Goal: Complete application form: Complete application form

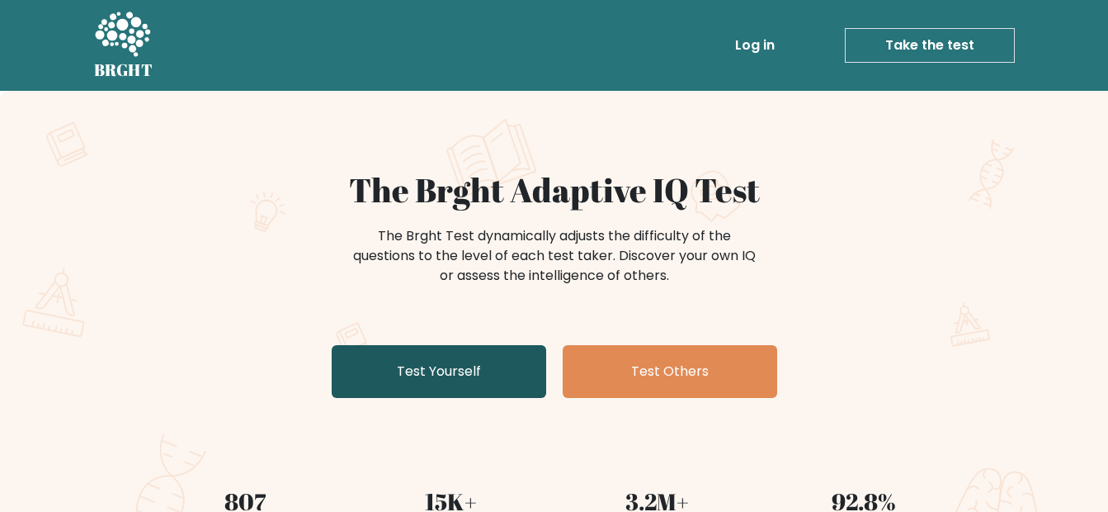
click at [465, 371] on link "Test Yourself" at bounding box center [439, 371] width 215 height 53
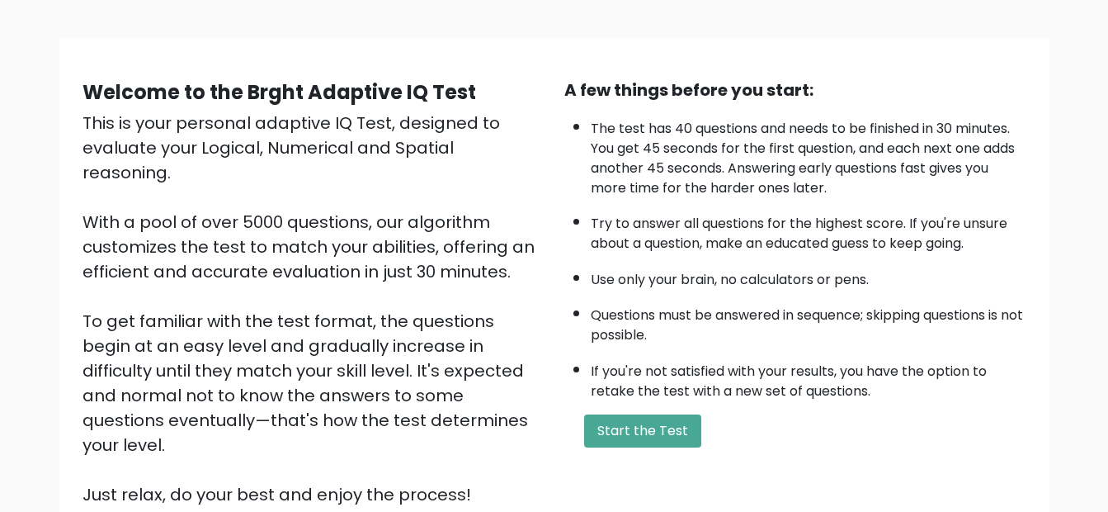
scroll to position [244, 0]
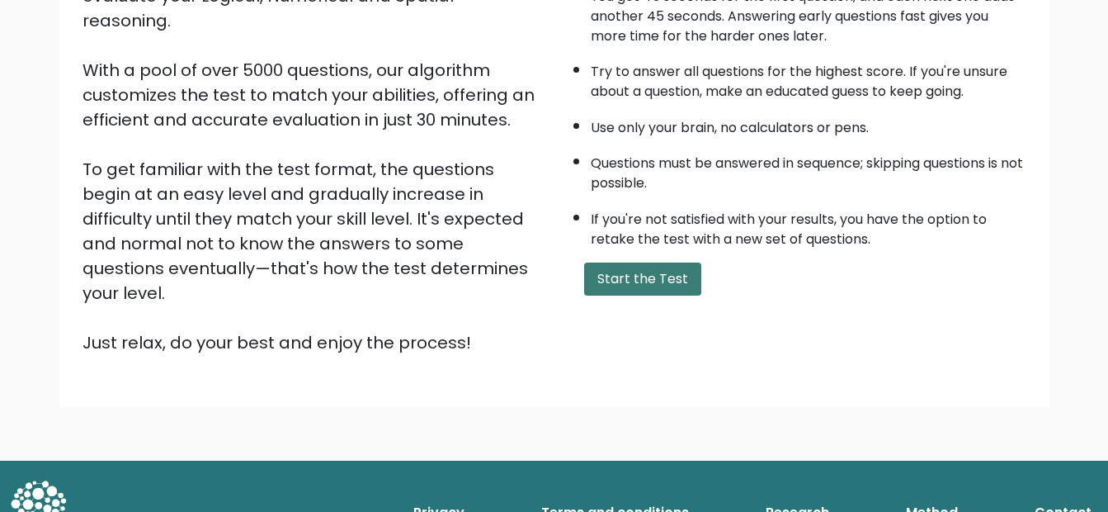
click at [645, 280] on button "Start the Test" at bounding box center [642, 278] width 117 height 33
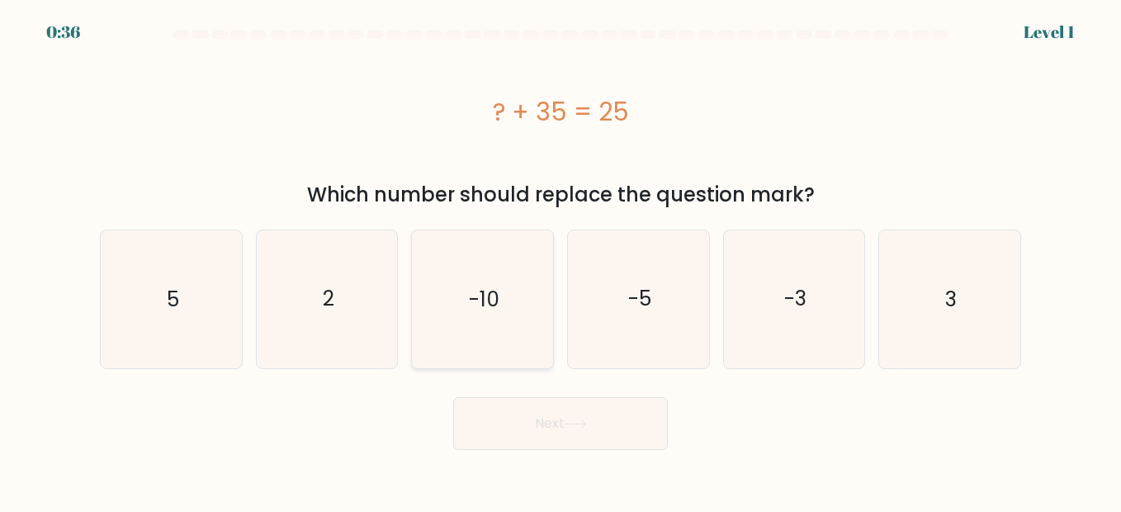
click at [477, 272] on icon "-10" at bounding box center [481, 298] width 137 height 137
click at [560, 260] on input "c. -10" at bounding box center [560, 258] width 1 height 4
radio input "true"
click at [540, 430] on button "Next" at bounding box center [560, 423] width 215 height 53
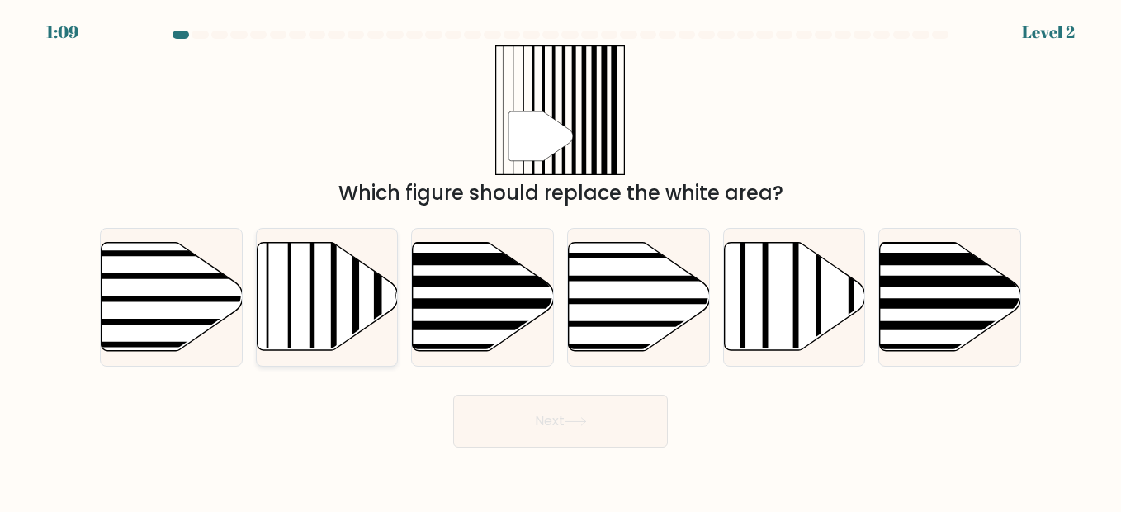
click at [284, 309] on icon at bounding box center [327, 297] width 141 height 108
click at [560, 260] on input "b." at bounding box center [560, 258] width 1 height 4
radio input "true"
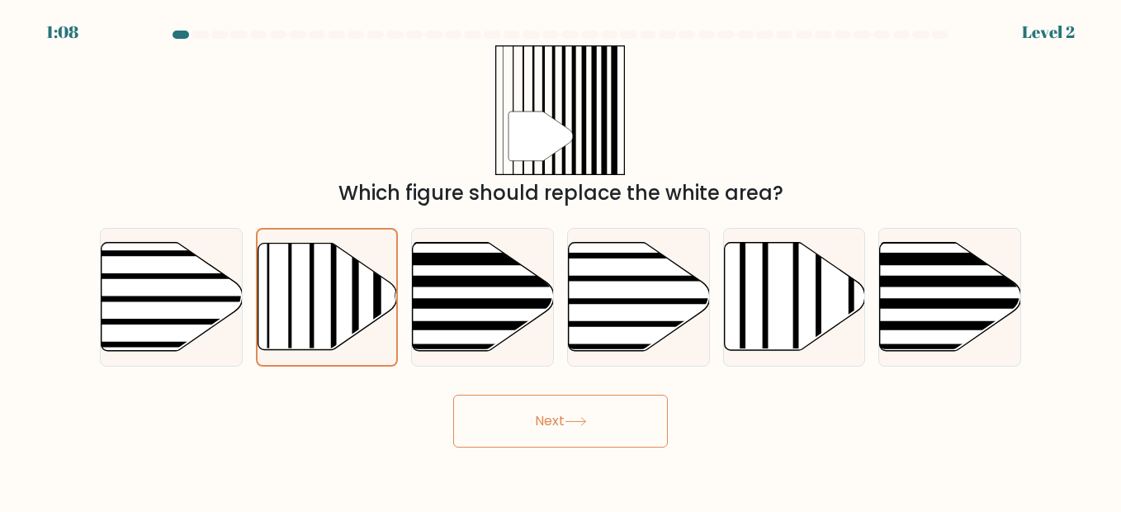
click at [568, 420] on button "Next" at bounding box center [560, 421] width 215 height 53
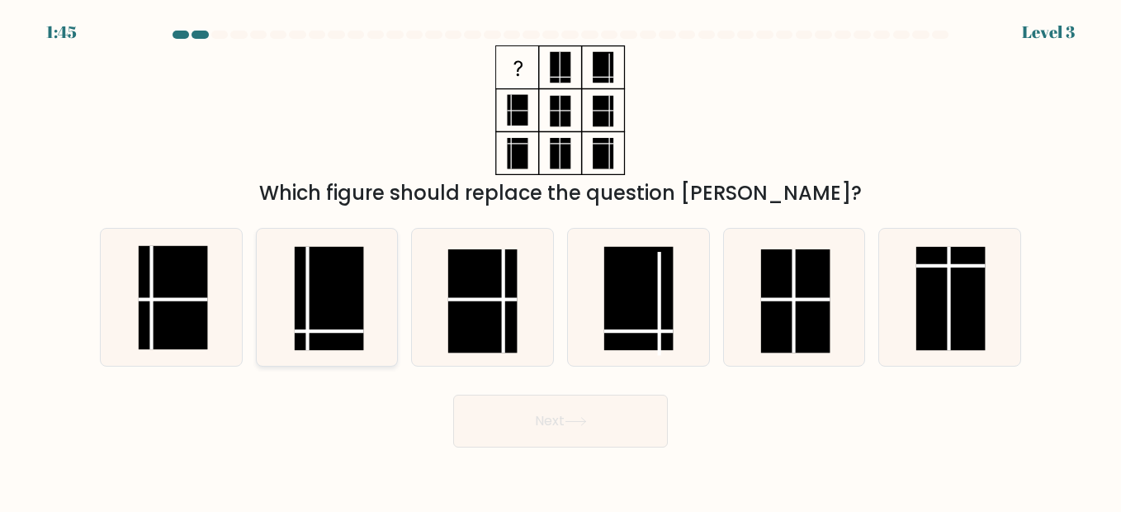
click at [338, 336] on rect at bounding box center [329, 298] width 69 height 104
click at [560, 260] on input "b." at bounding box center [560, 258] width 1 height 4
radio input "true"
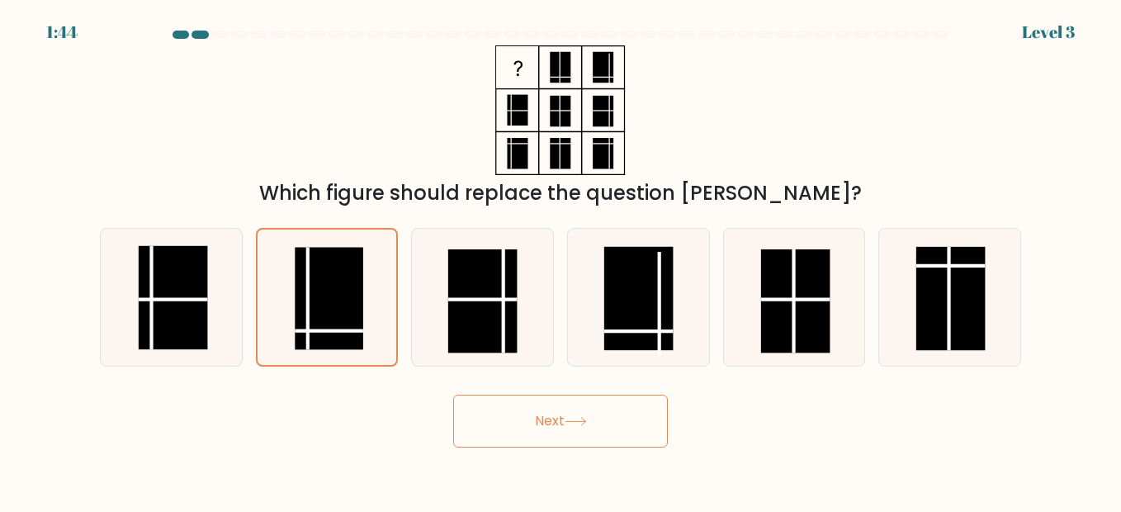
click at [612, 428] on button "Next" at bounding box center [560, 421] width 215 height 53
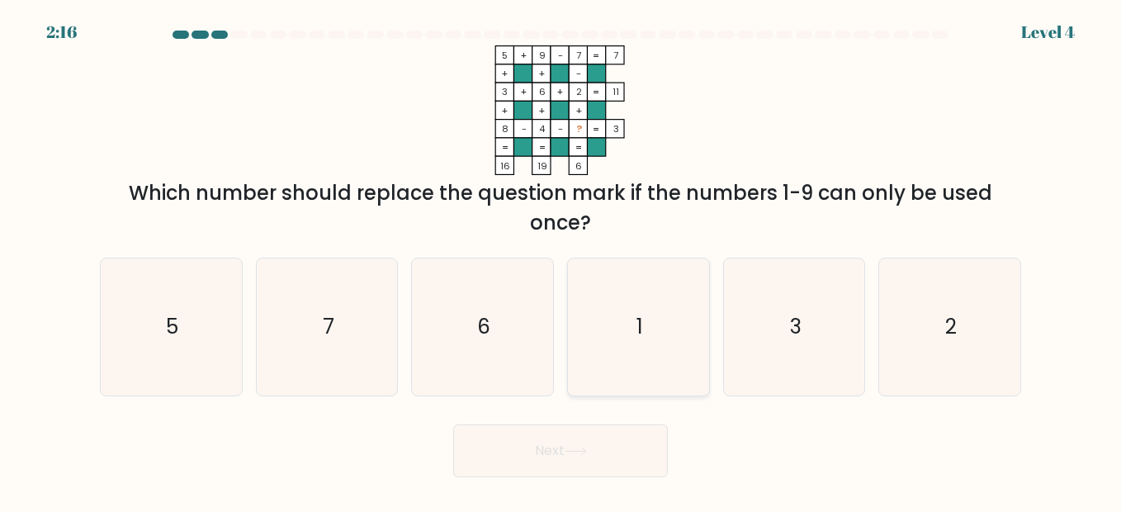
click at [633, 327] on icon "1" at bounding box center [637, 326] width 137 height 137
click at [561, 260] on input "d. 1" at bounding box center [560, 258] width 1 height 4
radio input "true"
click at [581, 437] on button "Next" at bounding box center [560, 450] width 215 height 53
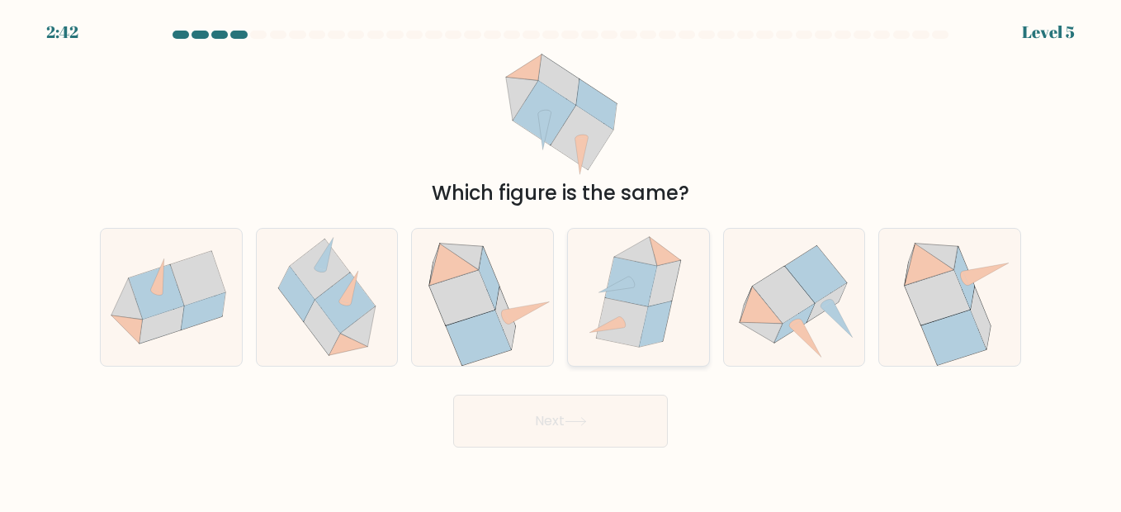
click at [619, 302] on icon at bounding box center [622, 322] width 52 height 49
click at [561, 260] on input "d." at bounding box center [560, 258] width 1 height 4
radio input "true"
drag, startPoint x: 628, startPoint y: 425, endPoint x: 683, endPoint y: 424, distance: 55.3
click at [628, 424] on button "Next" at bounding box center [560, 421] width 215 height 53
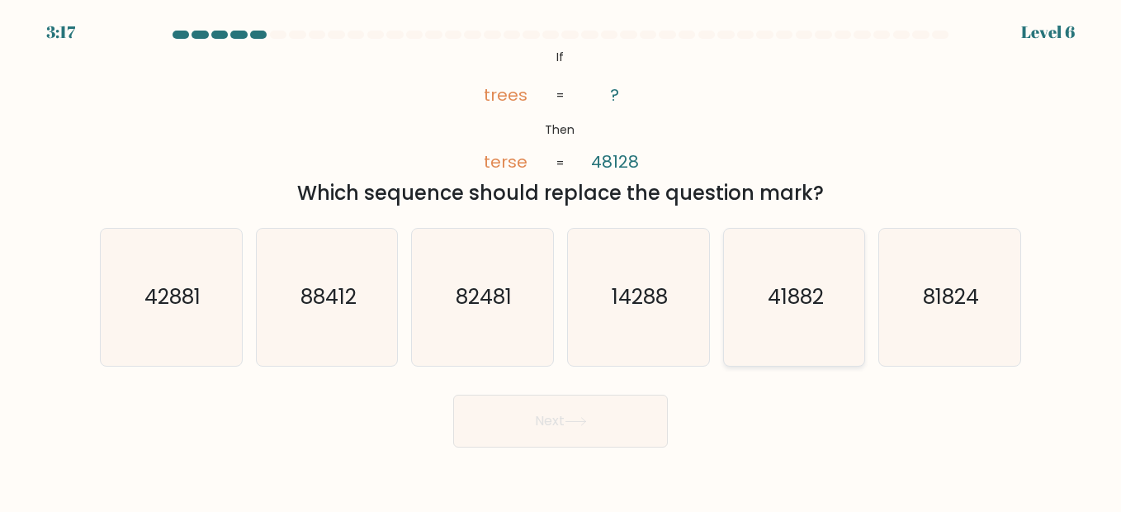
click at [778, 286] on text "41882" at bounding box center [796, 296] width 56 height 29
click at [561, 260] on input "e. 41882" at bounding box center [560, 258] width 1 height 4
radio input "true"
click at [542, 428] on button "Next" at bounding box center [560, 421] width 215 height 53
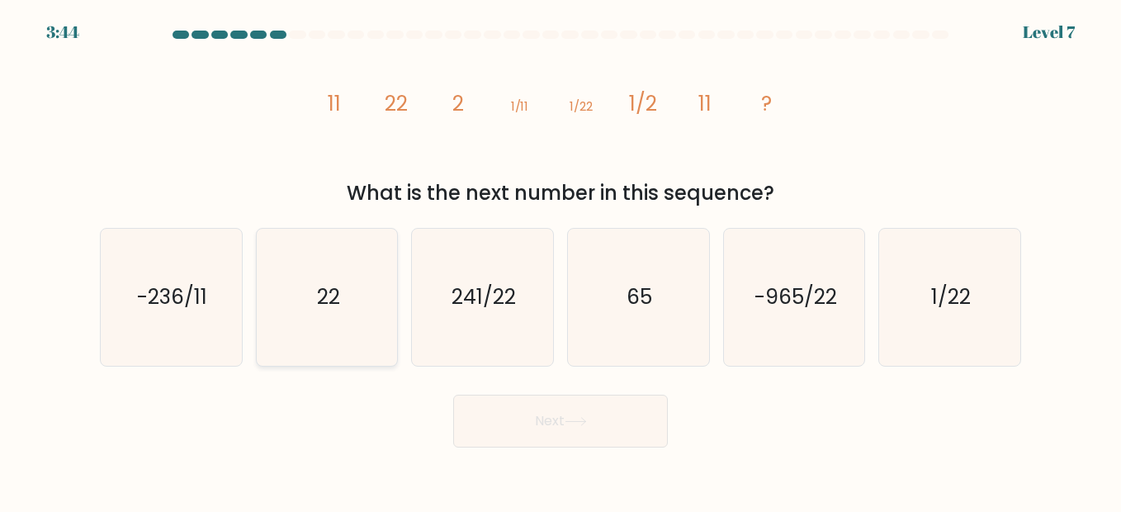
drag, startPoint x: 319, startPoint y: 324, endPoint x: 336, endPoint y: 333, distance: 20.0
click at [319, 324] on icon "22" at bounding box center [326, 297] width 137 height 137
click at [560, 260] on input "b. 22" at bounding box center [560, 258] width 1 height 4
radio input "true"
click at [541, 436] on button "Next" at bounding box center [560, 421] width 215 height 53
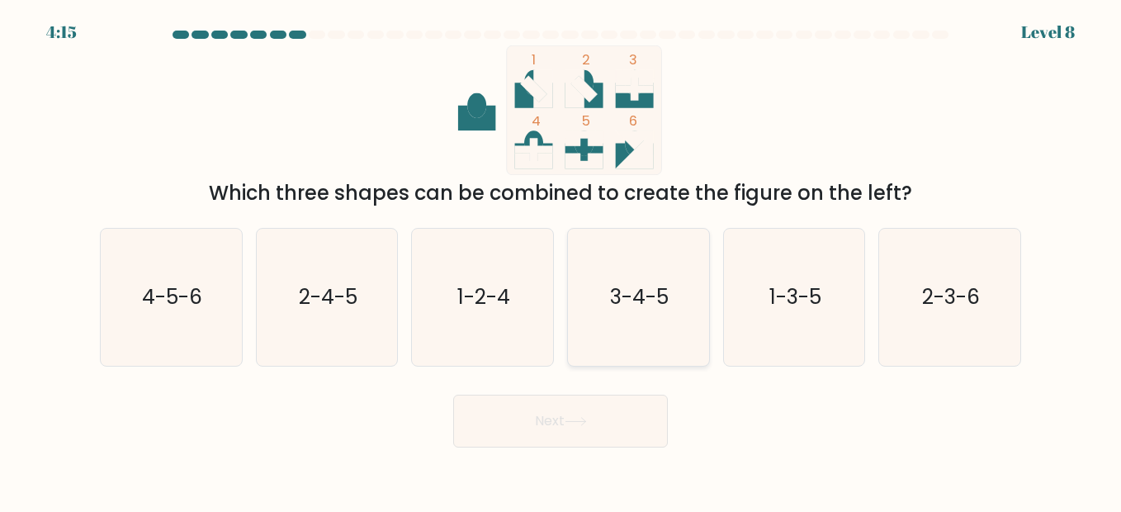
drag, startPoint x: 666, startPoint y: 333, endPoint x: 657, endPoint y: 368, distance: 35.8
click at [666, 334] on icon "3-4-5" at bounding box center [637, 297] width 137 height 137
click at [561, 260] on input "d. 3-4-5" at bounding box center [560, 258] width 1 height 4
radio input "true"
click at [630, 440] on button "Next" at bounding box center [560, 421] width 215 height 53
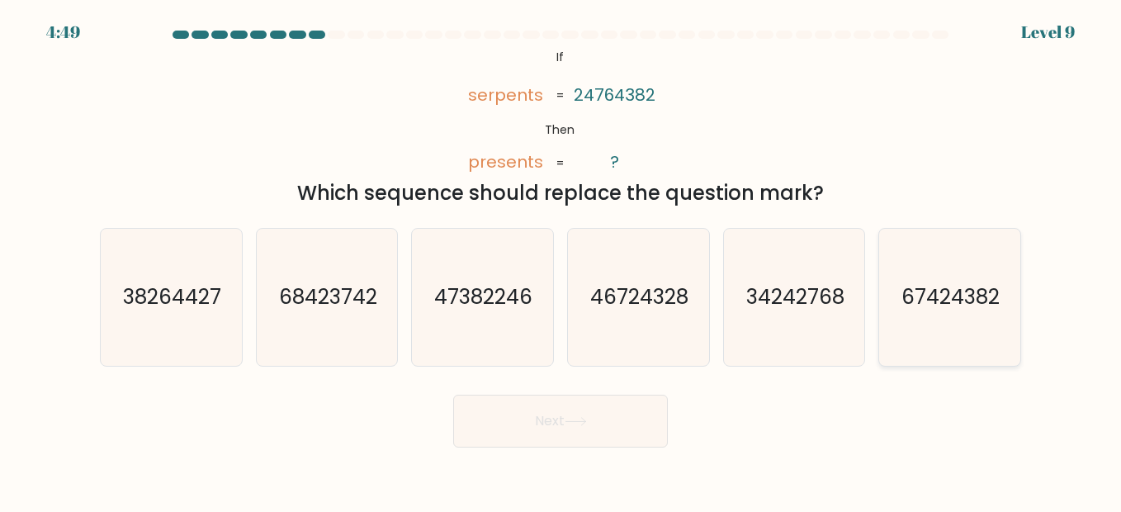
click at [918, 316] on icon "67424382" at bounding box center [949, 297] width 137 height 137
click at [561, 260] on input "f. 67424382" at bounding box center [560, 258] width 1 height 4
radio input "true"
click at [579, 418] on icon at bounding box center [576, 421] width 22 height 9
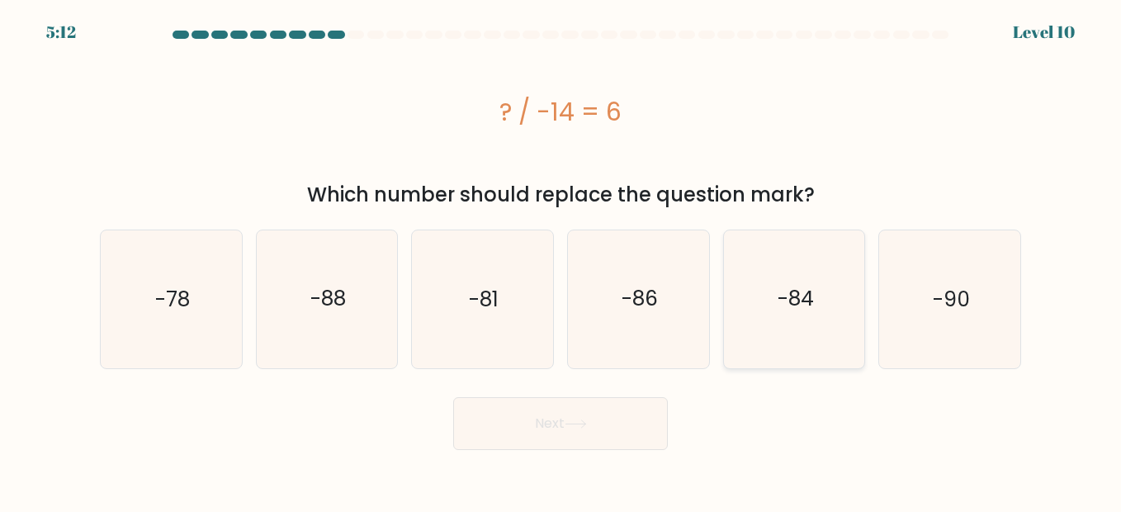
click at [801, 302] on text "-84" at bounding box center [795, 299] width 36 height 29
click at [561, 260] on input "e. -84" at bounding box center [560, 258] width 1 height 4
radio input "true"
click at [580, 414] on button "Next" at bounding box center [560, 423] width 215 height 53
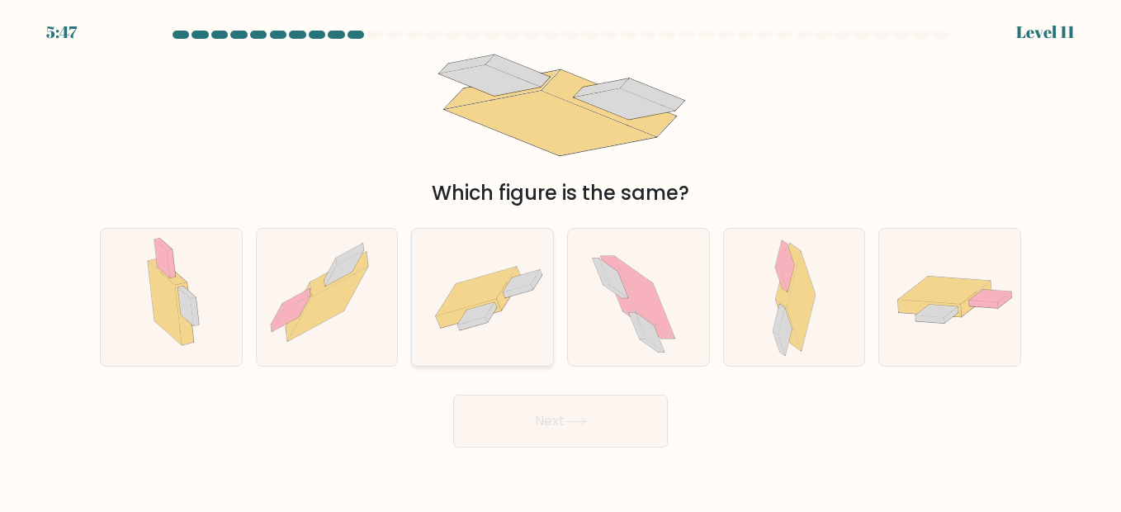
click at [493, 319] on icon at bounding box center [482, 296] width 141 height 97
click at [560, 260] on input "c." at bounding box center [560, 258] width 1 height 4
radio input "true"
click at [574, 428] on button "Next" at bounding box center [560, 421] width 215 height 53
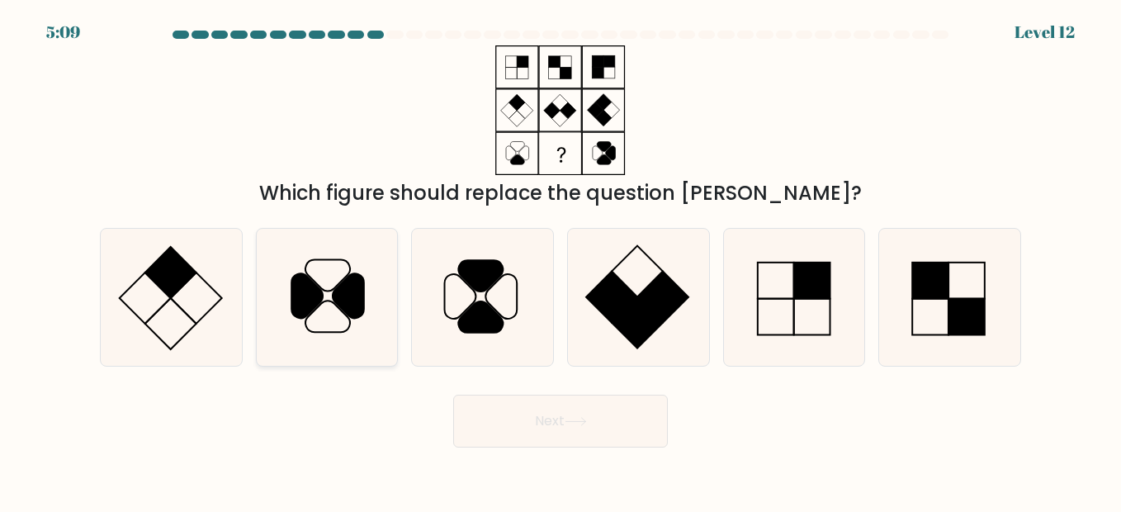
click at [324, 305] on icon at bounding box center [326, 297] width 137 height 137
click at [560, 260] on input "b." at bounding box center [560, 258] width 1 height 4
radio input "true"
click at [605, 433] on button "Next" at bounding box center [560, 421] width 215 height 53
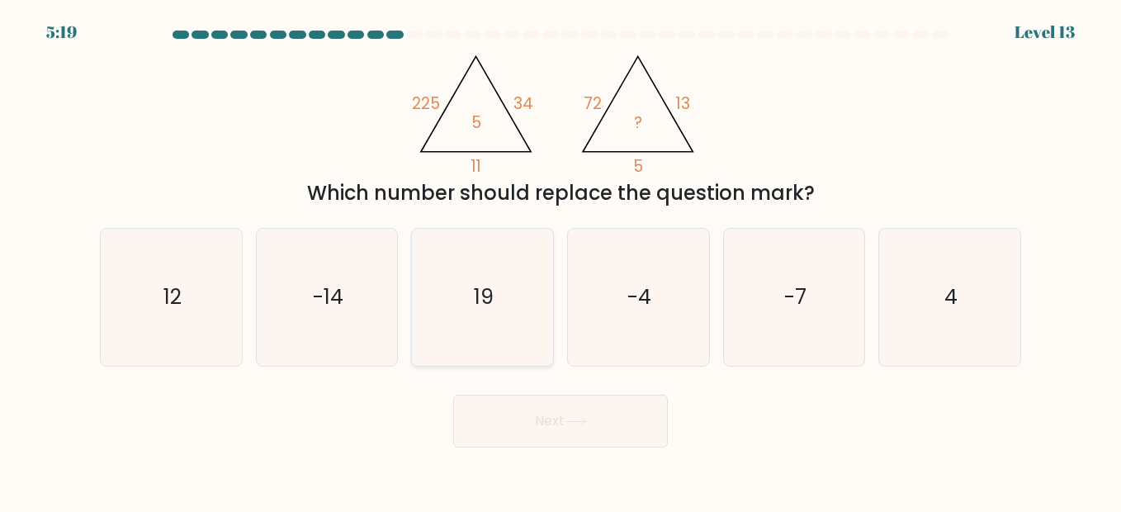
click at [461, 302] on icon "19" at bounding box center [481, 297] width 137 height 137
click at [560, 260] on input "c. 19" at bounding box center [560, 258] width 1 height 4
radio input "true"
drag, startPoint x: 545, startPoint y: 412, endPoint x: 837, endPoint y: 423, distance: 292.4
click at [546, 412] on button "Next" at bounding box center [560, 421] width 215 height 53
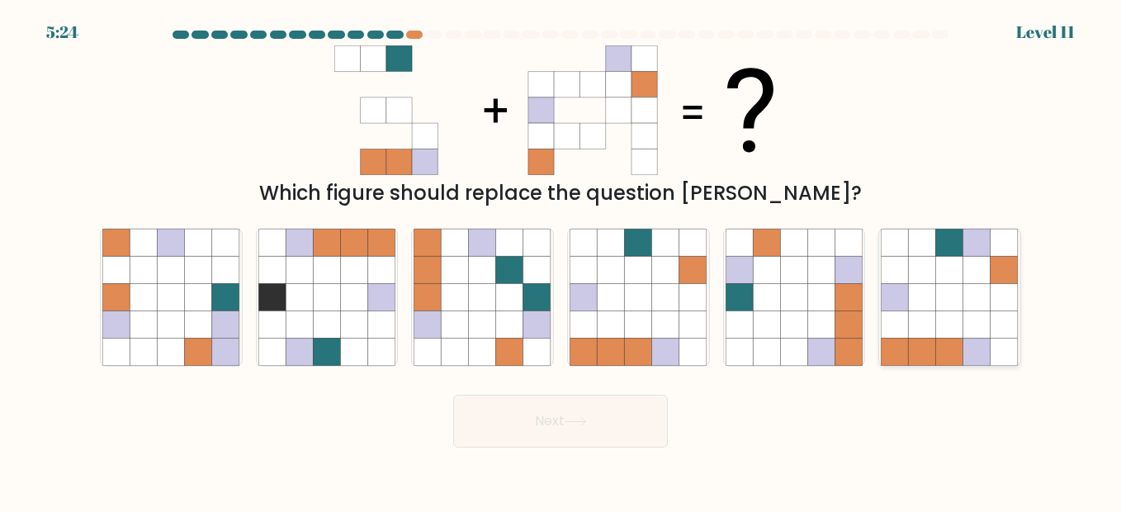
click at [941, 359] on icon at bounding box center [949, 351] width 27 height 27
click at [561, 260] on input "f." at bounding box center [560, 258] width 1 height 4
radio input "true"
click at [541, 417] on button "Next" at bounding box center [560, 421] width 215 height 53
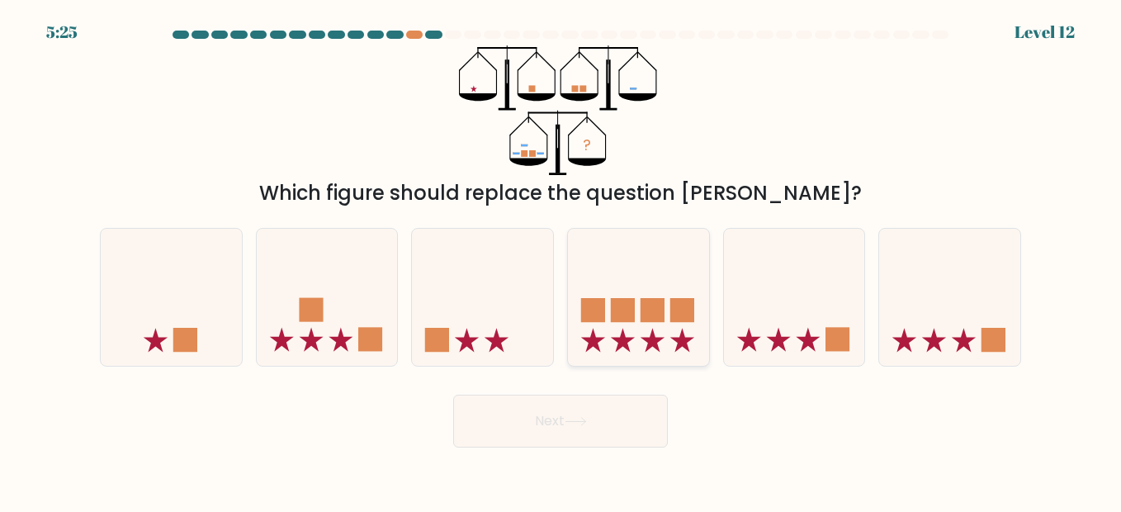
click at [656, 327] on icon at bounding box center [638, 297] width 141 height 116
click at [561, 260] on input "d." at bounding box center [560, 258] width 1 height 4
radio input "true"
click at [616, 419] on button "Next" at bounding box center [560, 421] width 215 height 53
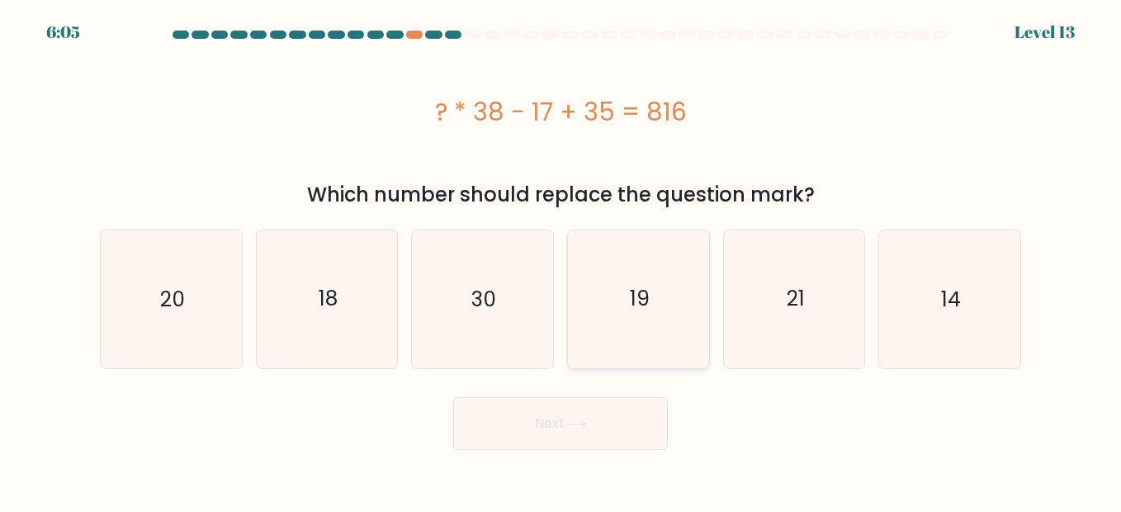
click at [653, 276] on icon "19" at bounding box center [637, 298] width 137 height 137
click at [561, 260] on input "d. 19" at bounding box center [560, 258] width 1 height 4
radio input "true"
click at [599, 419] on button "Next" at bounding box center [560, 423] width 215 height 53
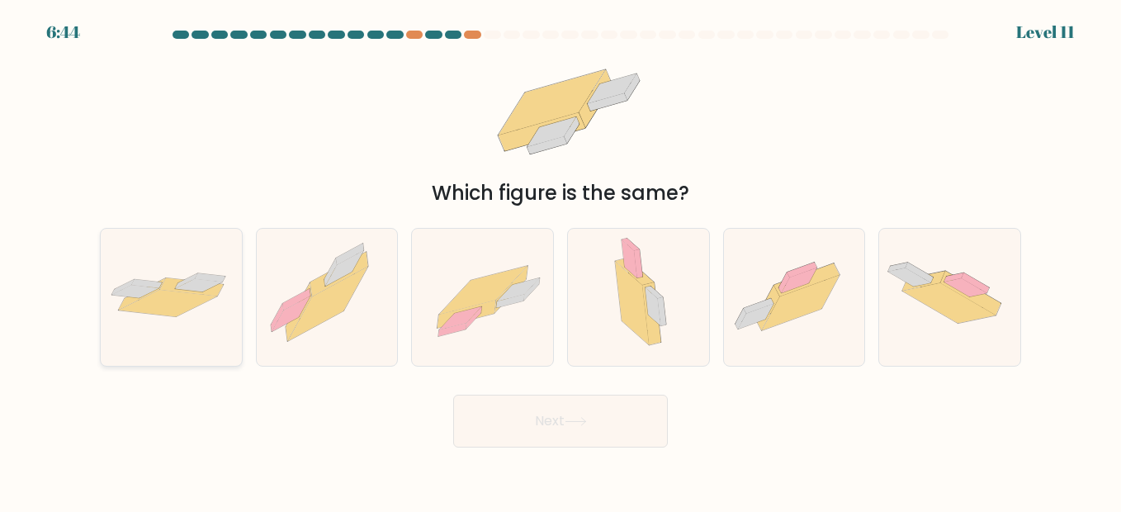
click at [241, 310] on icon at bounding box center [171, 297] width 141 height 58
click at [560, 260] on input "a." at bounding box center [560, 258] width 1 height 4
radio input "true"
click at [544, 418] on button "Next" at bounding box center [560, 421] width 215 height 53
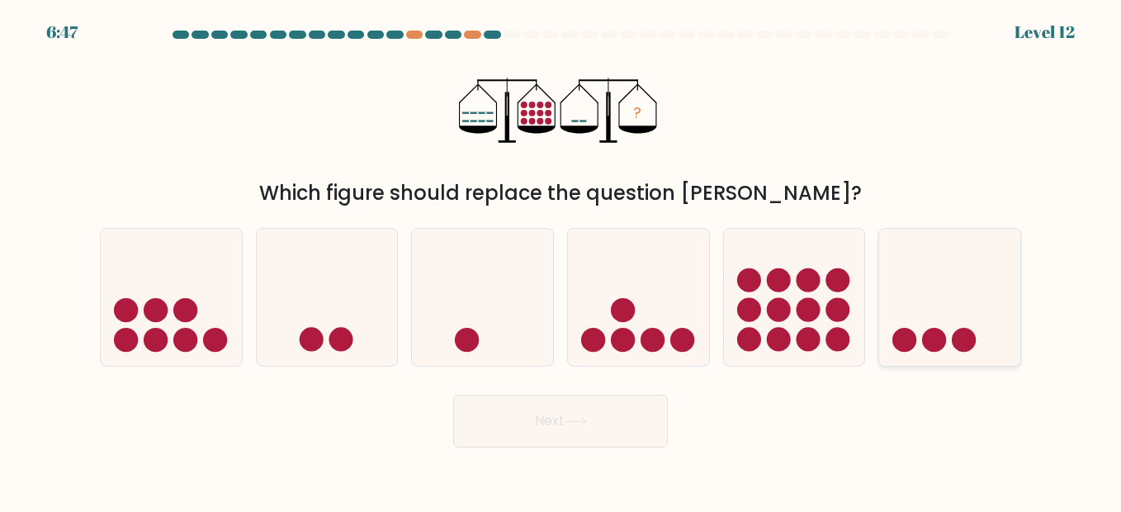
click at [924, 271] on icon at bounding box center [949, 297] width 141 height 116
click at [561, 260] on input "f." at bounding box center [560, 258] width 1 height 4
radio input "true"
drag, startPoint x: 532, startPoint y: 433, endPoint x: 568, endPoint y: 434, distance: 36.3
click at [532, 431] on button "Next" at bounding box center [560, 421] width 215 height 53
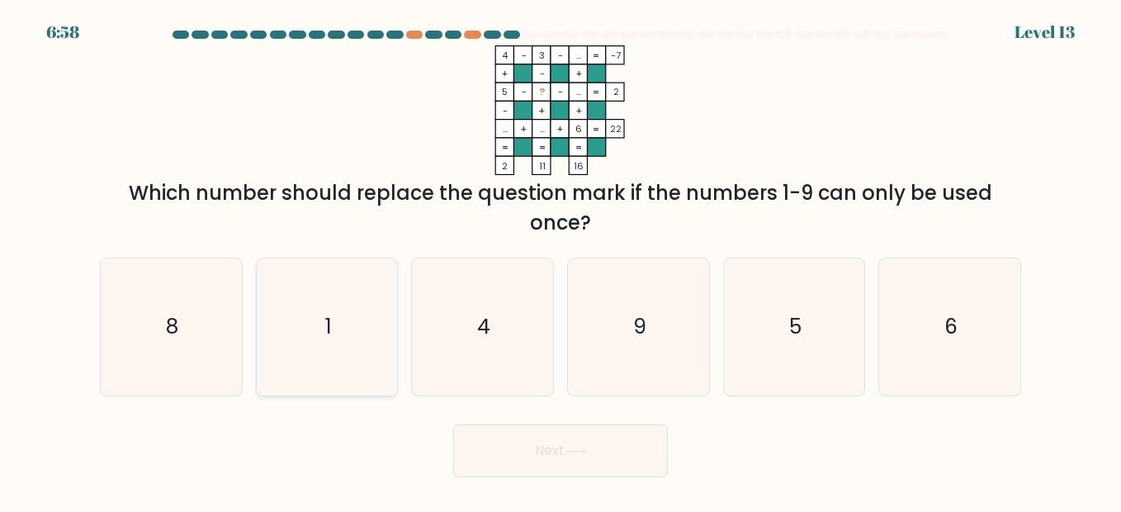
click at [327, 334] on text "1" at bounding box center [328, 326] width 7 height 29
click at [560, 260] on input "b. 1" at bounding box center [560, 258] width 1 height 4
radio input "true"
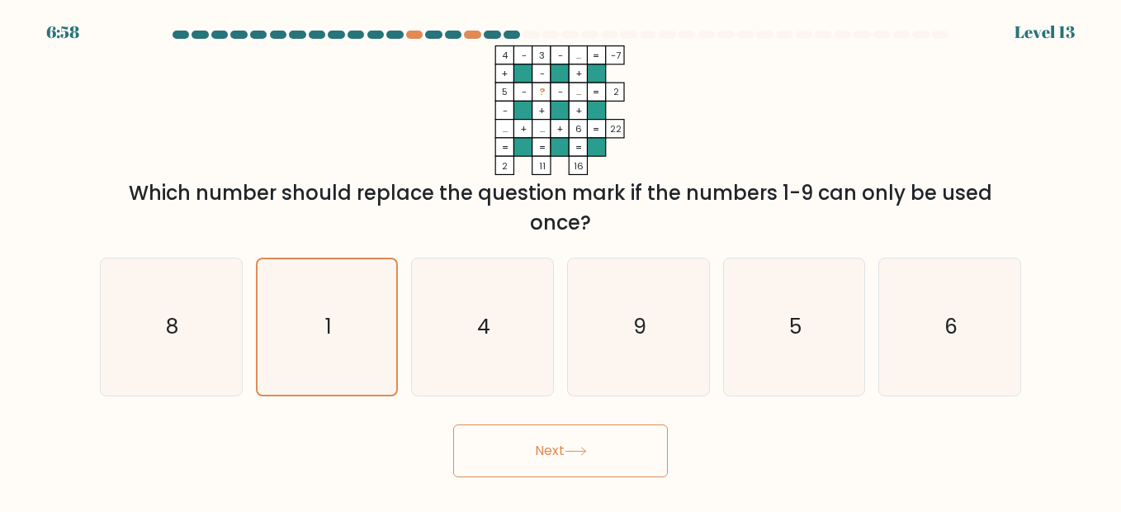
click at [575, 449] on icon at bounding box center [576, 451] width 22 height 9
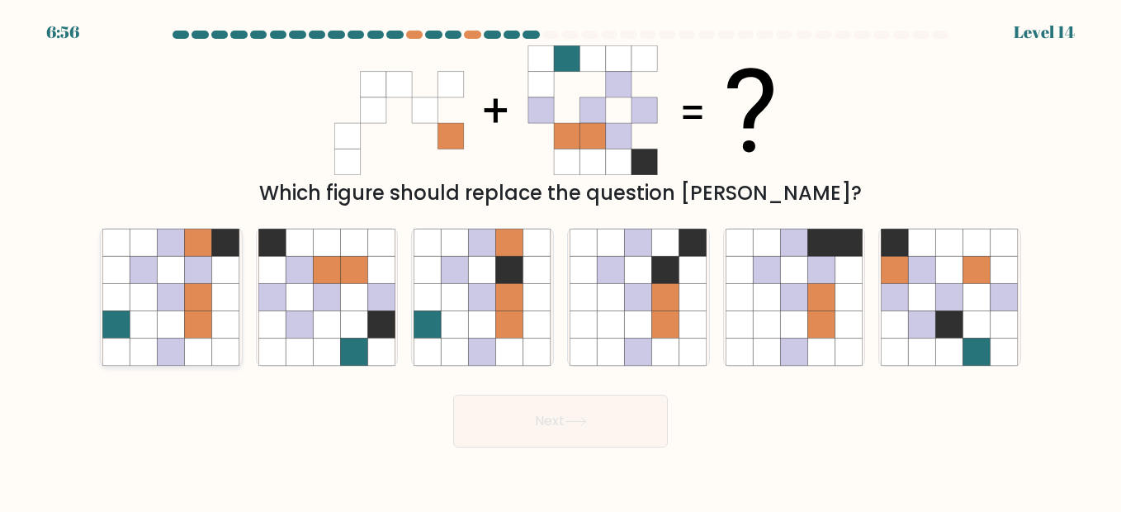
click at [205, 324] on icon at bounding box center [198, 323] width 27 height 27
click at [560, 260] on input "a." at bounding box center [560, 258] width 1 height 4
radio input "true"
click at [587, 414] on button "Next" at bounding box center [560, 421] width 215 height 53
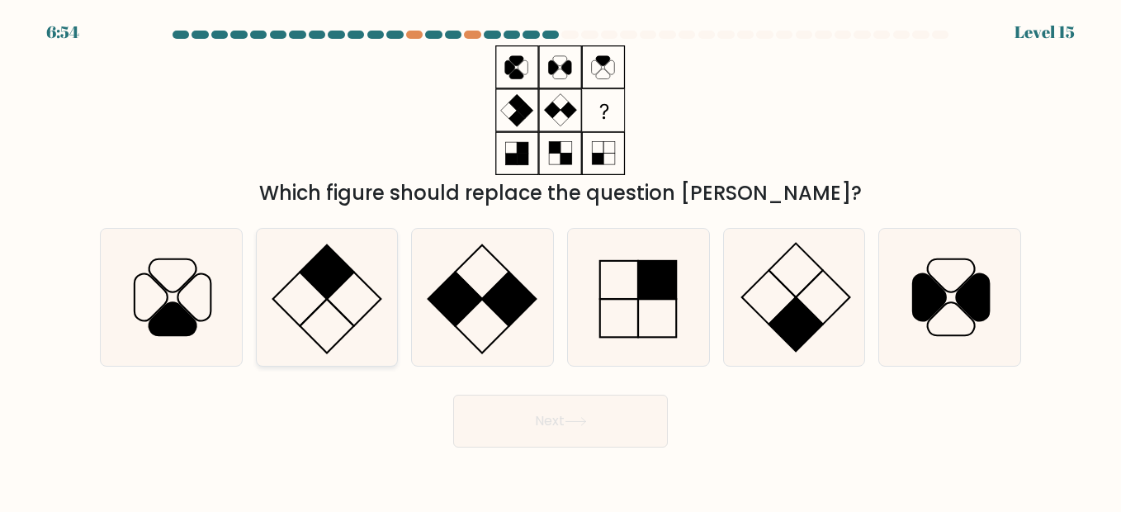
click at [304, 268] on rect at bounding box center [327, 271] width 54 height 54
click at [560, 260] on input "b." at bounding box center [560, 258] width 1 height 4
radio input "true"
click at [580, 426] on icon at bounding box center [576, 421] width 22 height 9
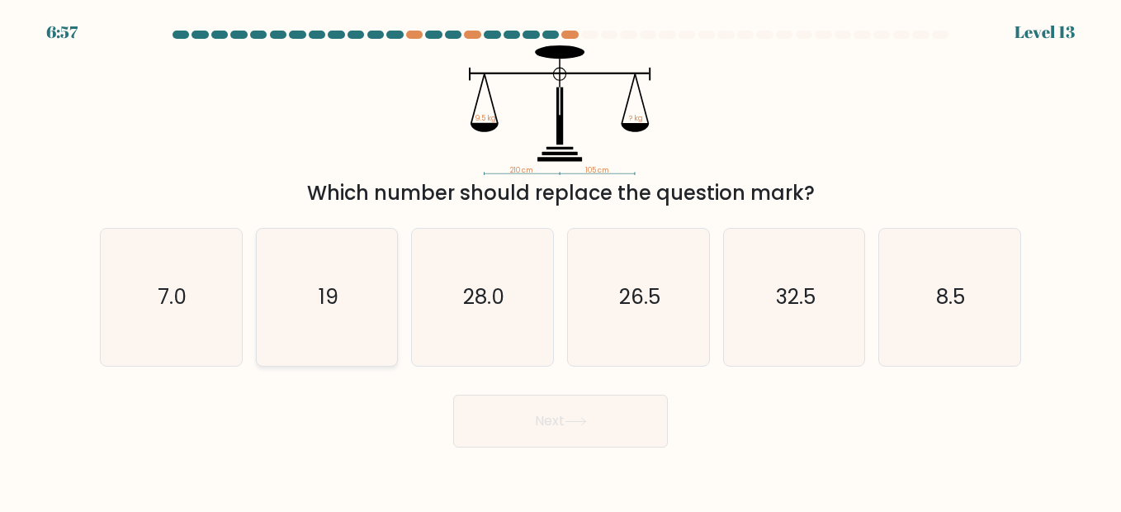
click at [295, 295] on icon "19" at bounding box center [326, 297] width 137 height 137
click at [560, 260] on input "b. 19" at bounding box center [560, 258] width 1 height 4
radio input "true"
click at [613, 431] on button "Next" at bounding box center [560, 421] width 215 height 53
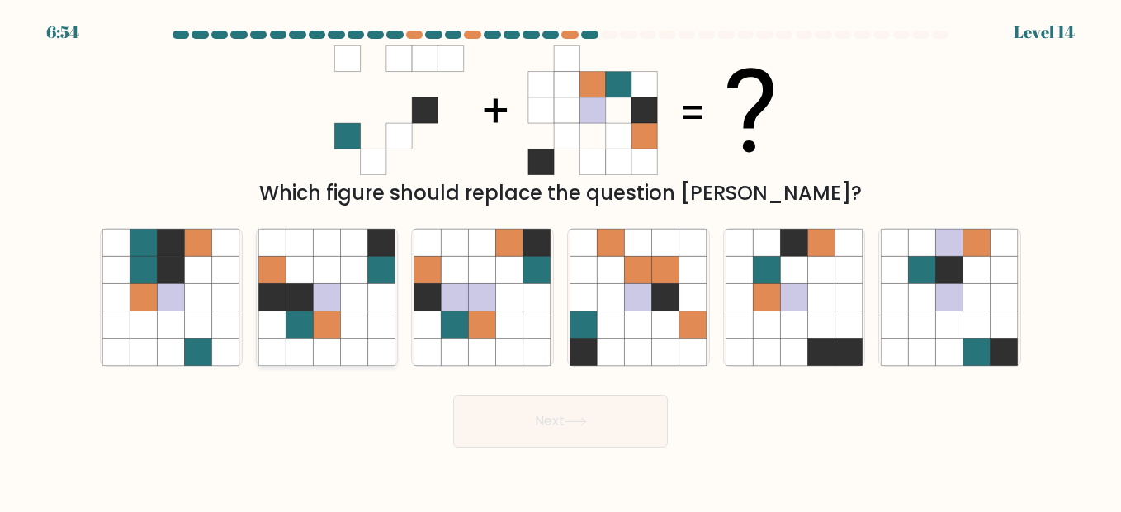
click at [346, 295] on icon at bounding box center [354, 296] width 27 height 27
click at [560, 260] on input "b." at bounding box center [560, 258] width 1 height 4
radio input "true"
click at [508, 410] on button "Next" at bounding box center [560, 421] width 215 height 53
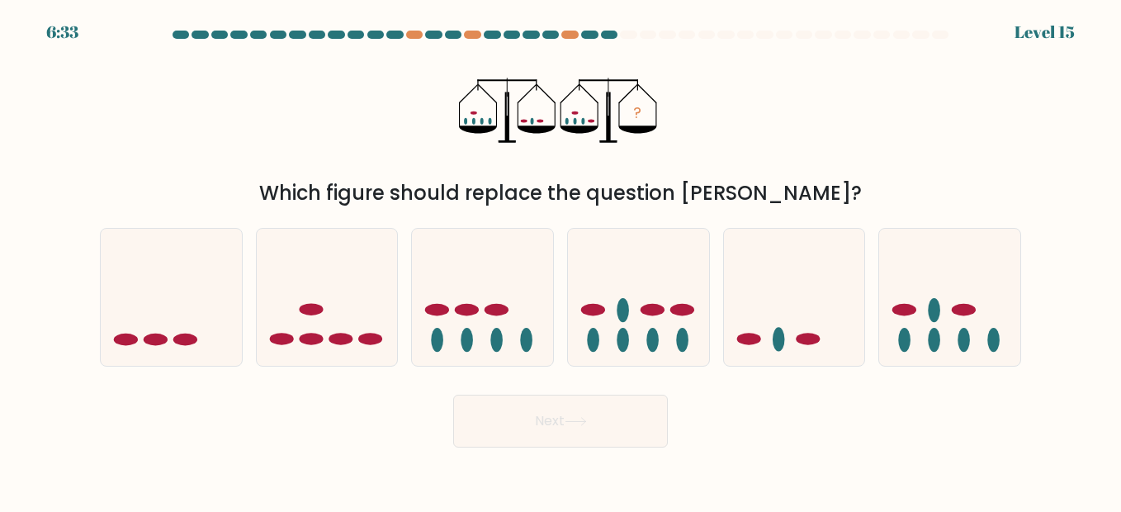
click at [239, 173] on div "? Which figure should replace the question mark?" at bounding box center [560, 126] width 941 height 163
click at [895, 146] on div "? Which figure should replace the question mark?" at bounding box center [560, 126] width 941 height 163
click at [324, 333] on icon at bounding box center [327, 297] width 141 height 116
click at [560, 260] on input "b." at bounding box center [560, 258] width 1 height 4
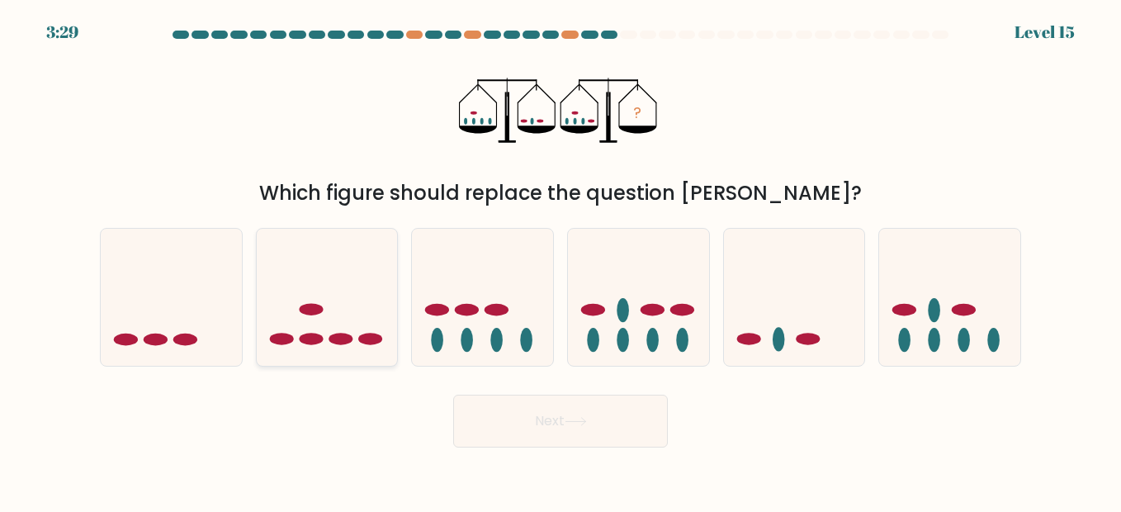
radio input "true"
click at [222, 343] on icon at bounding box center [171, 297] width 141 height 116
click at [560, 260] on input "a." at bounding box center [560, 258] width 1 height 4
radio input "true"
click at [578, 409] on button "Next" at bounding box center [560, 421] width 215 height 53
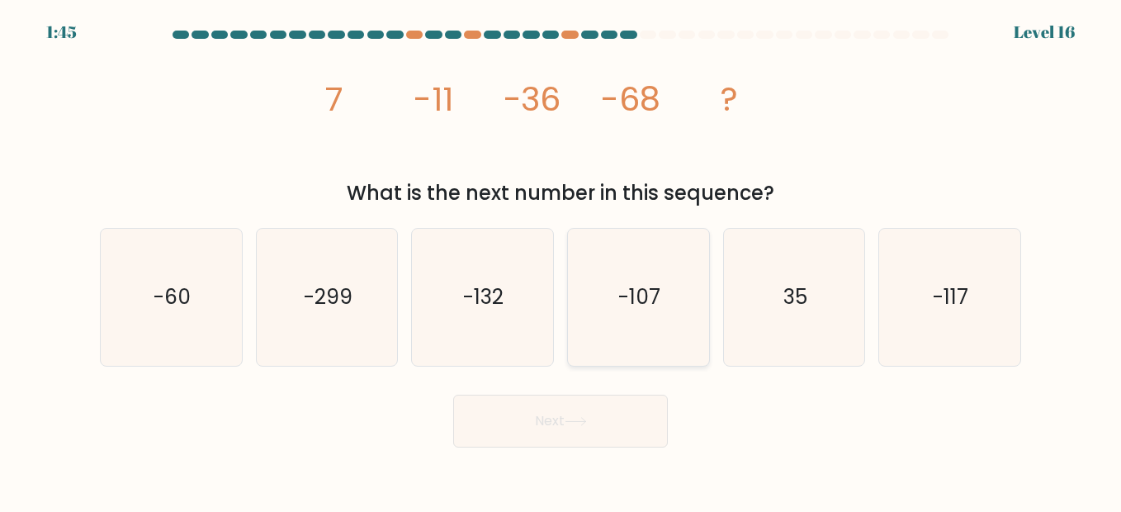
click at [652, 304] on text "-107" at bounding box center [639, 296] width 42 height 29
click at [561, 260] on input "d. -107" at bounding box center [560, 258] width 1 height 4
radio input "true"
click at [638, 409] on button "Next" at bounding box center [560, 421] width 215 height 53
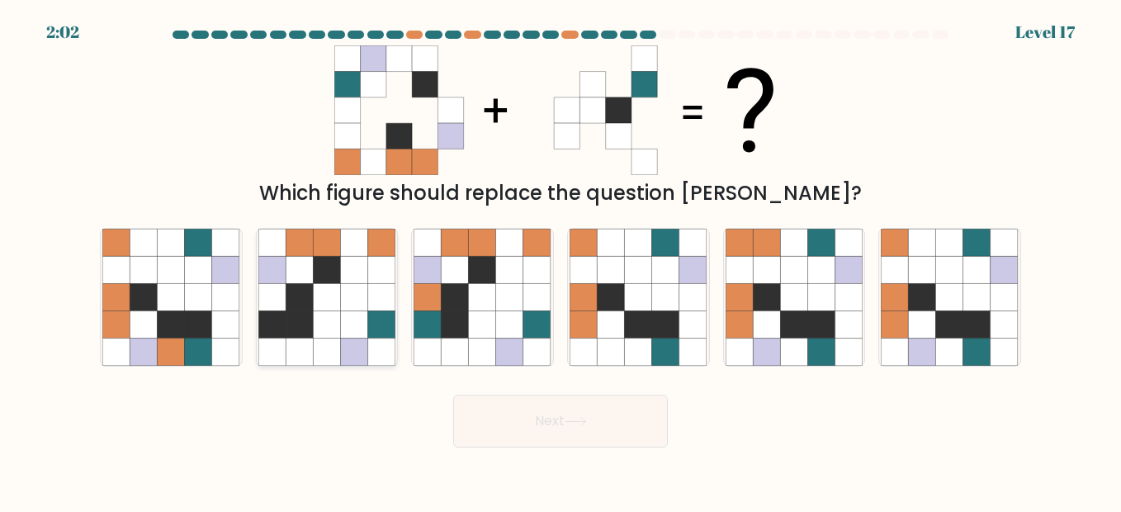
click at [360, 306] on icon at bounding box center [354, 296] width 27 height 27
click at [560, 260] on input "b." at bounding box center [560, 258] width 1 height 4
radio input "true"
click at [632, 415] on button "Next" at bounding box center [560, 421] width 215 height 53
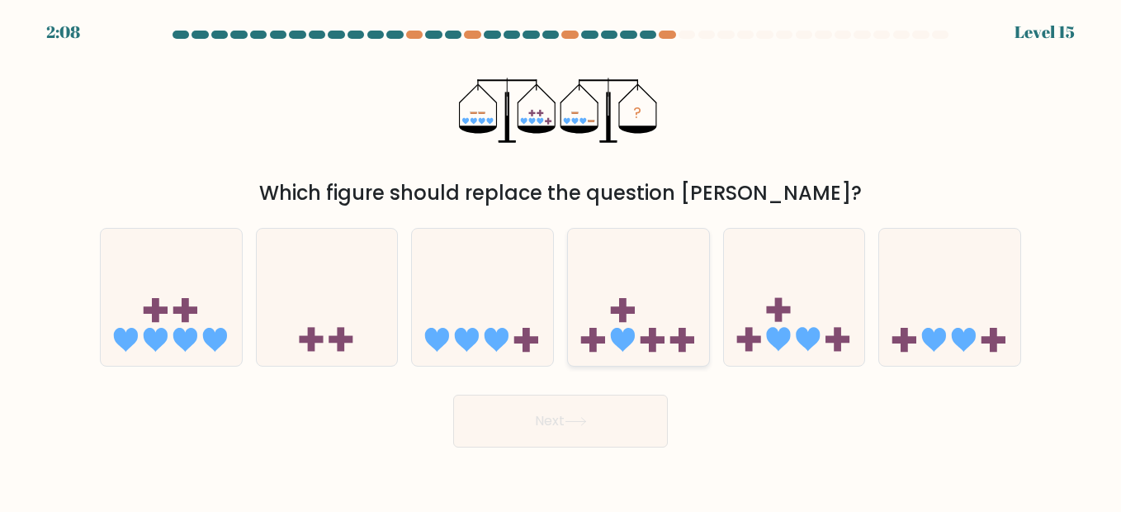
click at [661, 291] on icon at bounding box center [638, 297] width 141 height 116
click at [561, 260] on input "d." at bounding box center [560, 258] width 1 height 4
radio input "true"
click at [616, 423] on button "Next" at bounding box center [560, 421] width 215 height 53
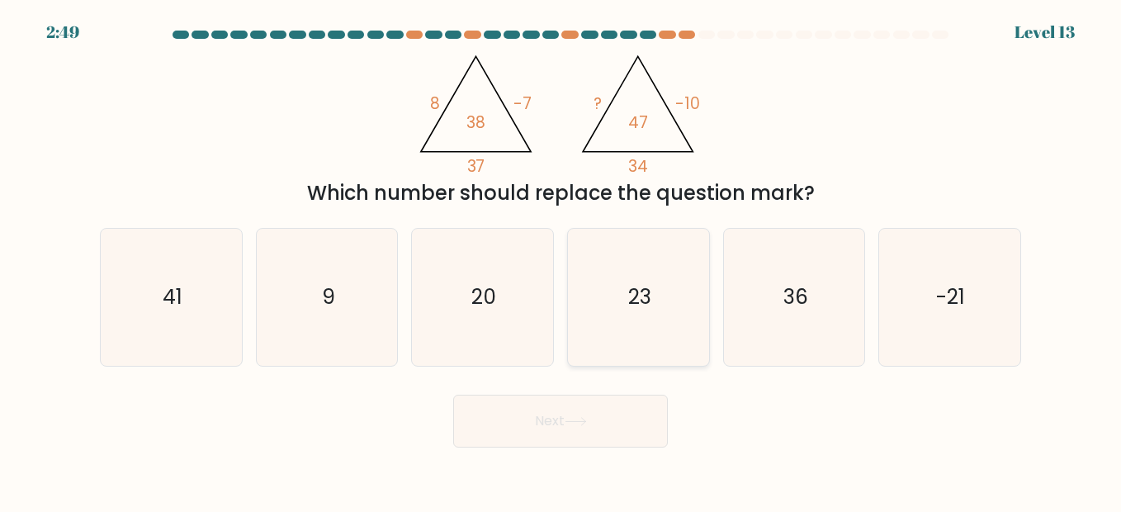
click at [632, 292] on text "23" at bounding box center [639, 296] width 23 height 29
click at [561, 260] on input "d. 23" at bounding box center [560, 258] width 1 height 4
radio input "true"
drag, startPoint x: 622, startPoint y: 429, endPoint x: 731, endPoint y: 388, distance: 116.5
click at [622, 428] on button "Next" at bounding box center [560, 421] width 215 height 53
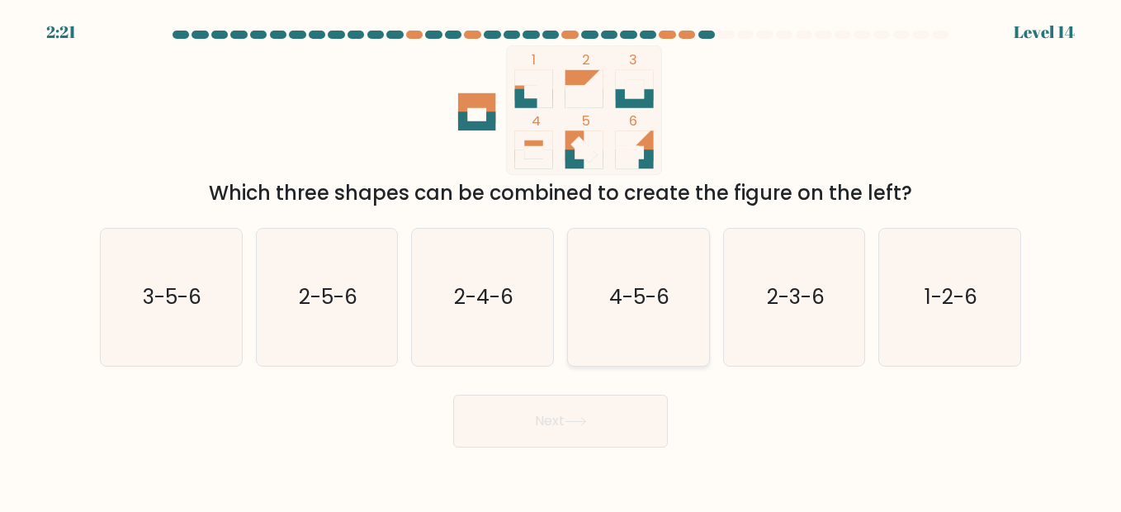
click at [634, 284] on text "4-5-6" at bounding box center [639, 296] width 60 height 29
click at [561, 260] on input "d. 4-5-6" at bounding box center [560, 258] width 1 height 4
radio input "true"
click at [644, 419] on button "Next" at bounding box center [560, 421] width 215 height 53
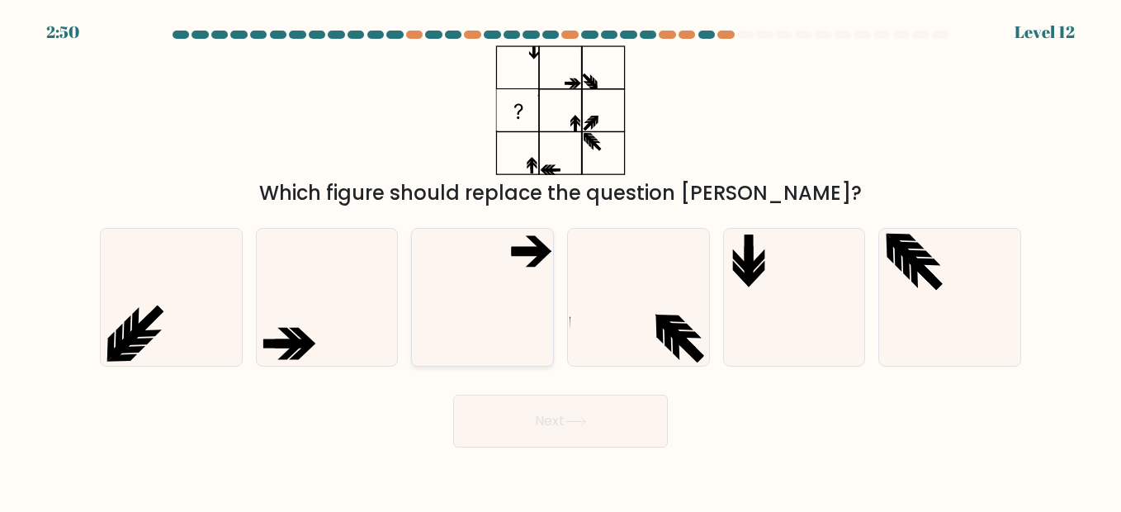
click at [482, 289] on icon at bounding box center [481, 297] width 137 height 137
click at [560, 260] on input "c." at bounding box center [560, 258] width 1 height 4
radio input "true"
click at [571, 419] on icon at bounding box center [576, 421] width 22 height 9
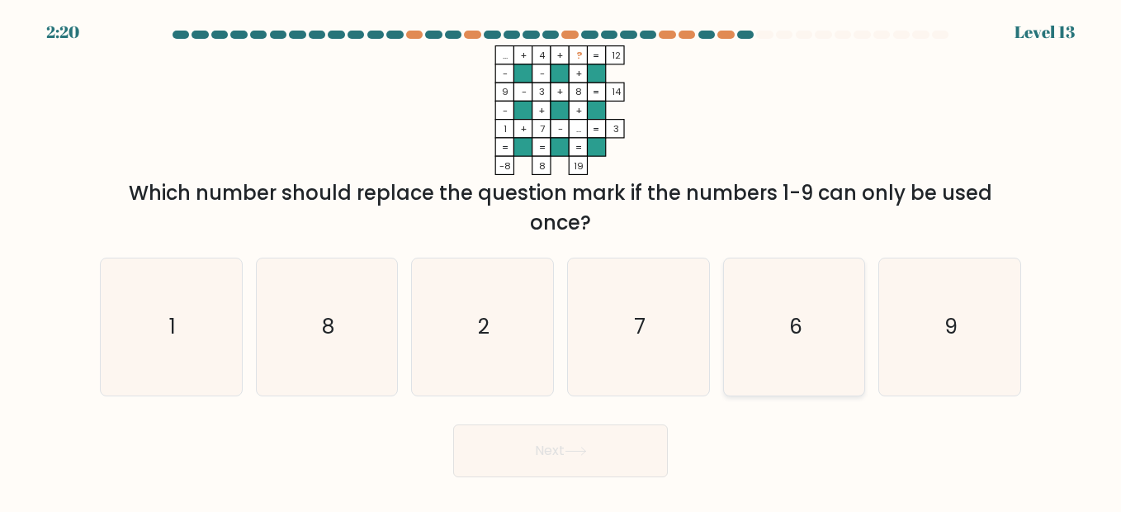
click at [787, 347] on icon "6" at bounding box center [793, 326] width 137 height 137
click at [561, 260] on input "e. 6" at bounding box center [560, 258] width 1 height 4
radio input "true"
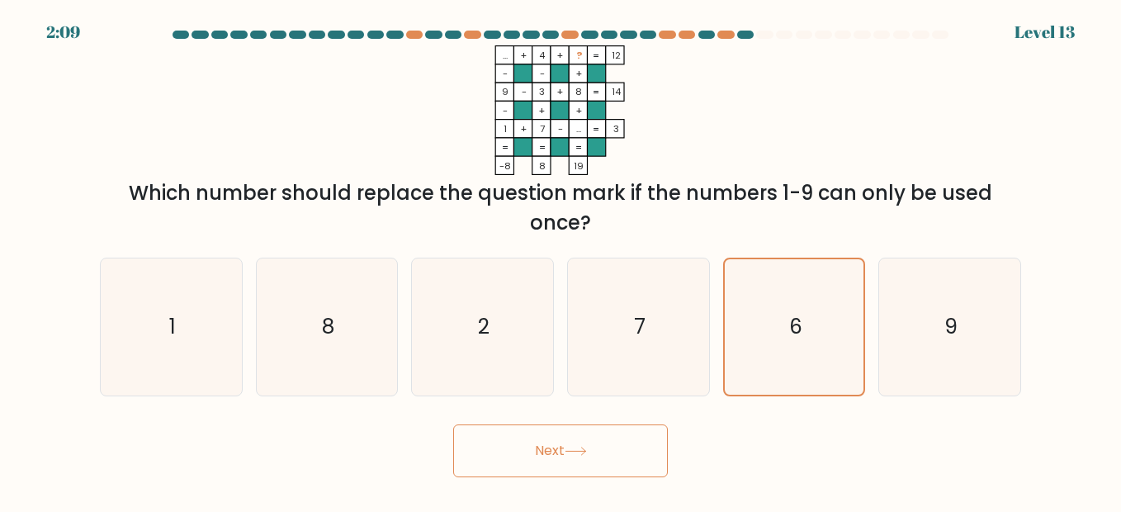
click at [614, 447] on button "Next" at bounding box center [560, 450] width 215 height 53
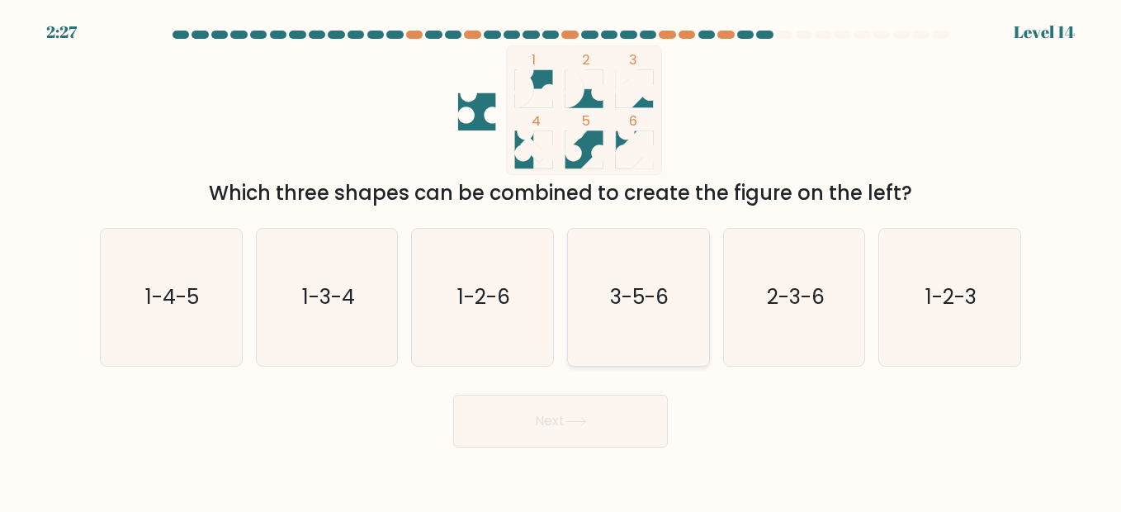
click at [665, 309] on text "3-5-6" at bounding box center [639, 296] width 59 height 29
click at [561, 260] on input "d. 3-5-6" at bounding box center [560, 258] width 1 height 4
radio input "true"
drag, startPoint x: 587, startPoint y: 418, endPoint x: 822, endPoint y: 429, distance: 235.5
click at [587, 418] on icon at bounding box center [576, 421] width 22 height 9
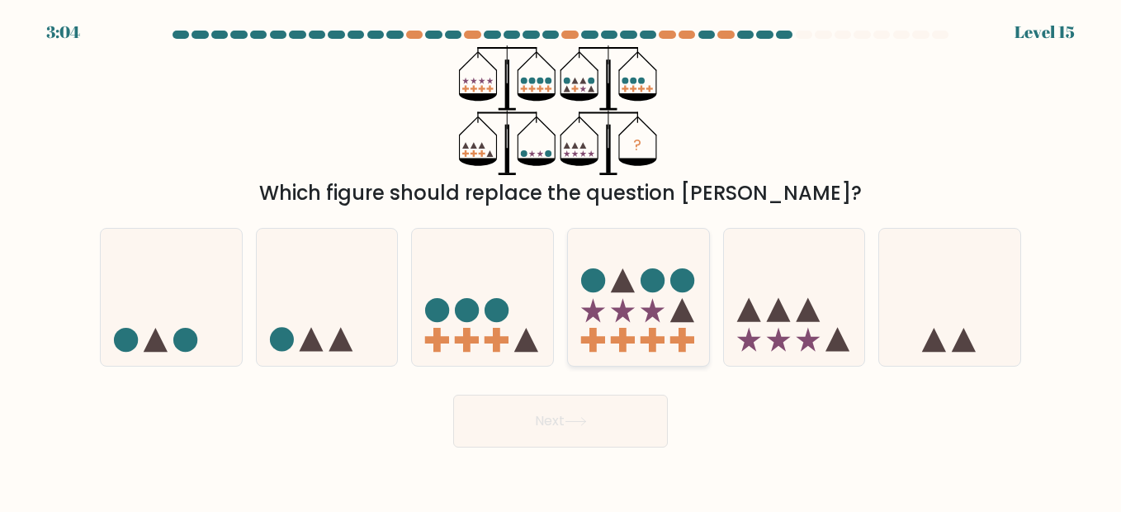
click at [616, 265] on icon at bounding box center [638, 297] width 141 height 116
click at [561, 260] on input "d." at bounding box center [560, 258] width 1 height 4
radio input "true"
click at [451, 316] on icon at bounding box center [482, 297] width 141 height 116
click at [560, 260] on input "c." at bounding box center [560, 258] width 1 height 4
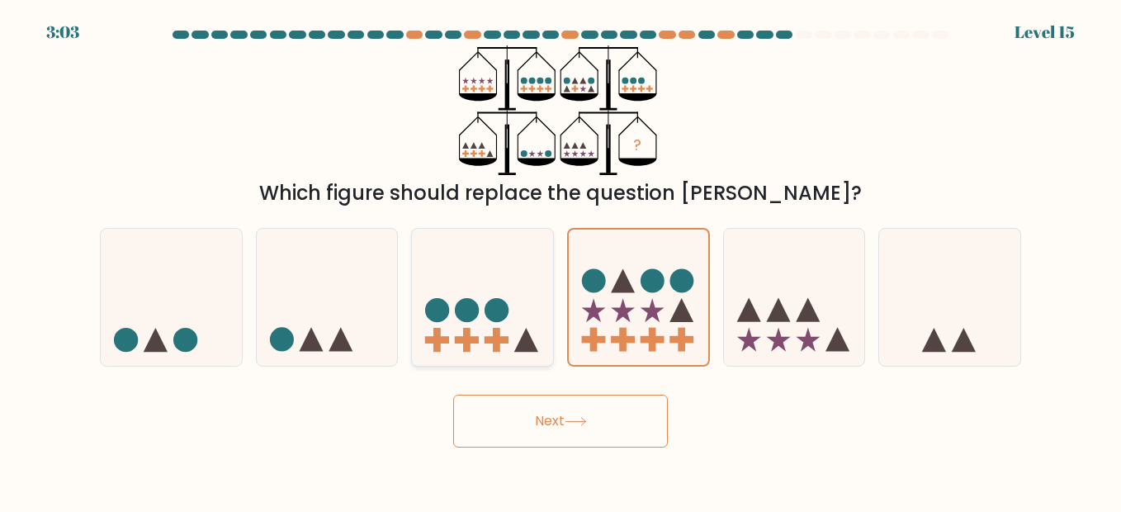
radio input "true"
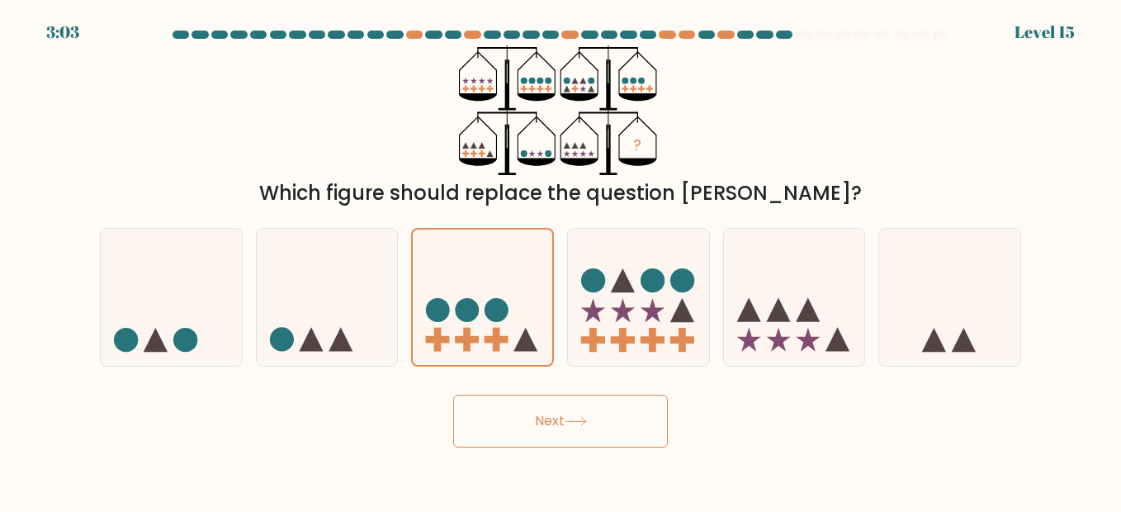
click at [503, 404] on button "Next" at bounding box center [560, 421] width 215 height 53
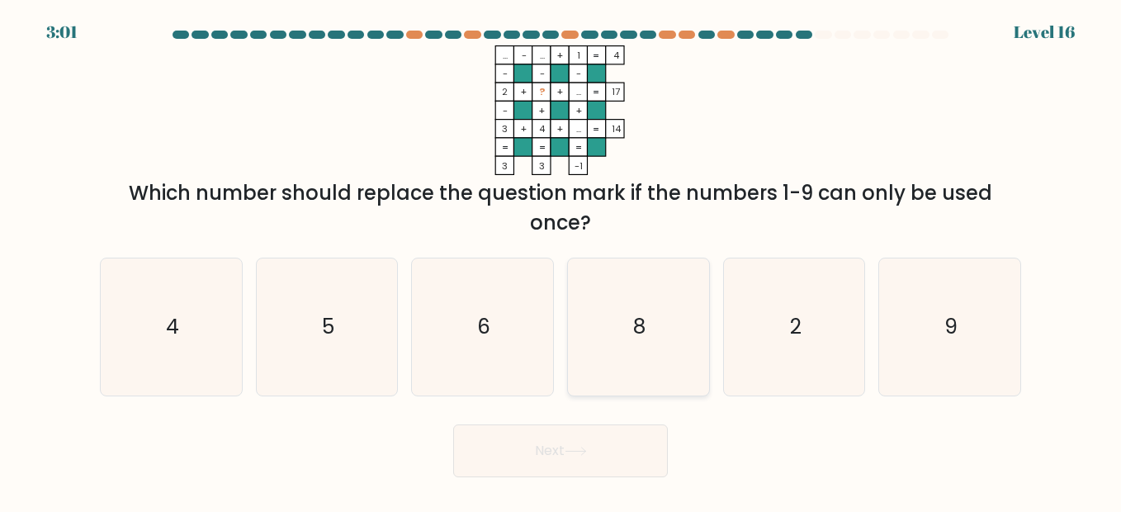
click at [621, 336] on icon "8" at bounding box center [637, 326] width 137 height 137
click at [561, 260] on input "d. 8" at bounding box center [560, 258] width 1 height 4
radio input "true"
drag, startPoint x: 604, startPoint y: 432, endPoint x: 681, endPoint y: 440, distance: 77.1
click at [605, 432] on button "Next" at bounding box center [560, 450] width 215 height 53
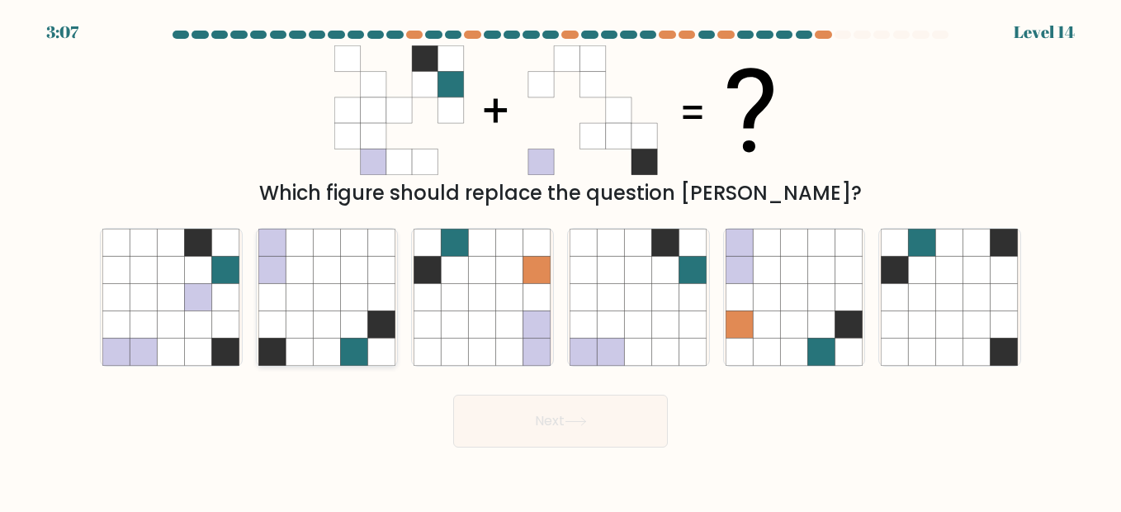
drag, startPoint x: 328, startPoint y: 296, endPoint x: 471, endPoint y: 380, distance: 166.5
click at [328, 296] on icon at bounding box center [326, 296] width 27 height 27
click at [560, 260] on input "b." at bounding box center [560, 258] width 1 height 4
radio input "true"
drag, startPoint x: 550, startPoint y: 423, endPoint x: 682, endPoint y: 423, distance: 132.1
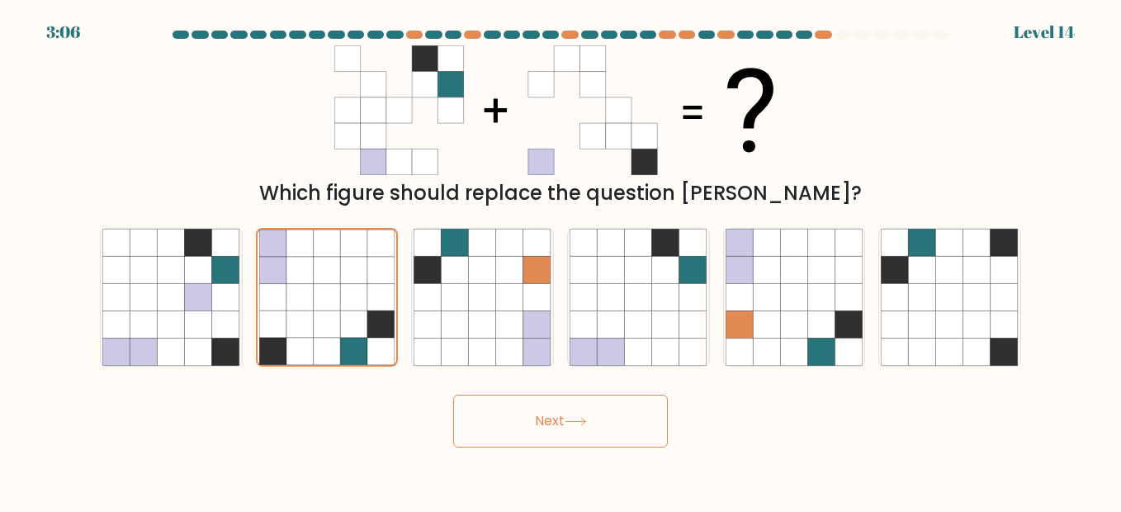
click at [551, 423] on button "Next" at bounding box center [560, 421] width 215 height 53
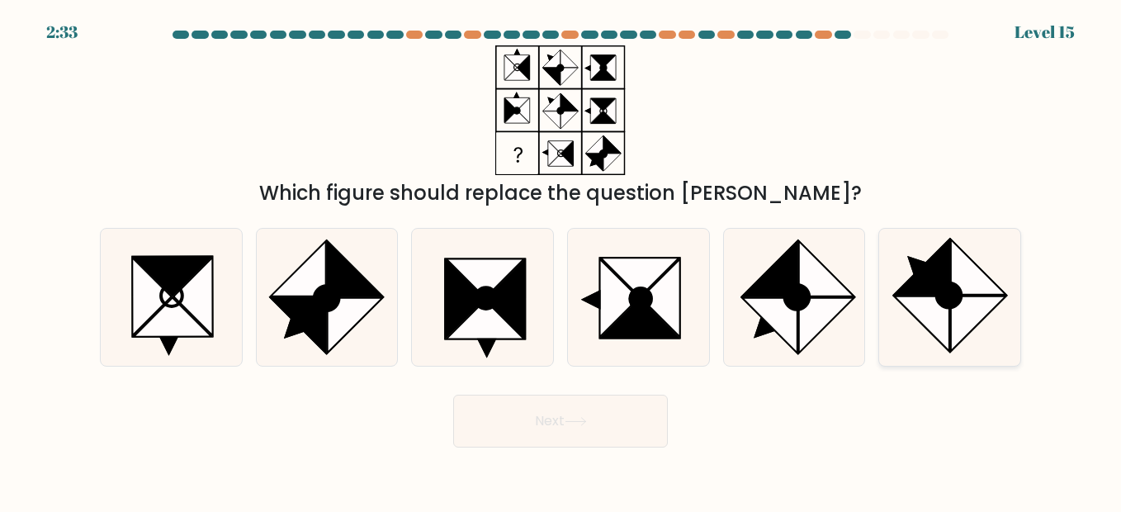
click at [962, 293] on ellipse at bounding box center [949, 294] width 35 height 35
click at [561, 260] on input "f." at bounding box center [560, 258] width 1 height 4
radio input "true"
click at [658, 411] on button "Next" at bounding box center [560, 421] width 215 height 53
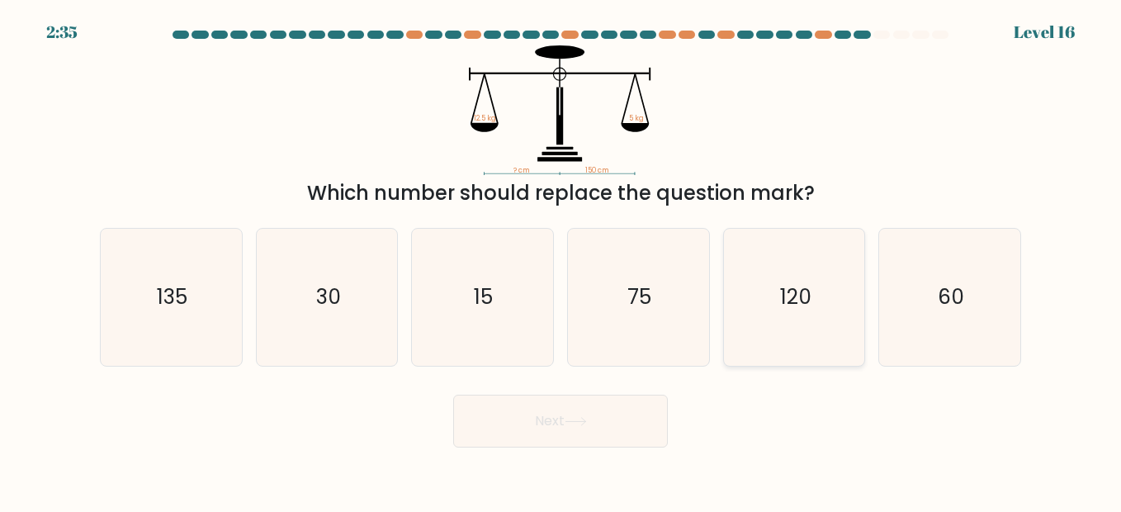
click at [796, 344] on icon "120" at bounding box center [793, 297] width 137 height 137
click at [561, 260] on input "e. 120" at bounding box center [560, 258] width 1 height 4
radio input "true"
click at [782, 323] on icon "120" at bounding box center [793, 296] width 135 height 135
click at [561, 260] on input "e. 120" at bounding box center [560, 258] width 1 height 4
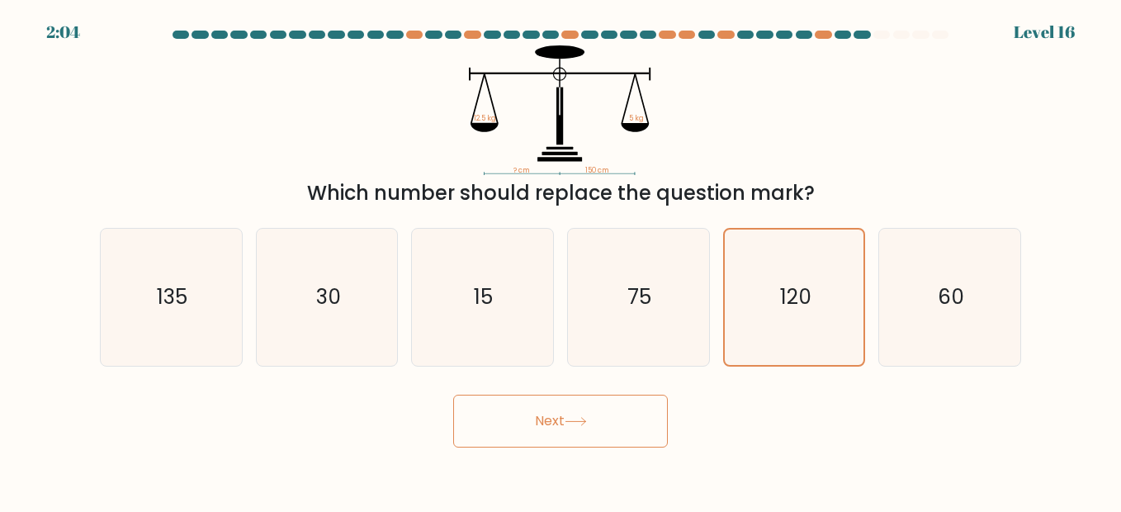
drag, startPoint x: 591, startPoint y: 420, endPoint x: 724, endPoint y: 445, distance: 135.2
click at [592, 420] on button "Next" at bounding box center [560, 421] width 215 height 53
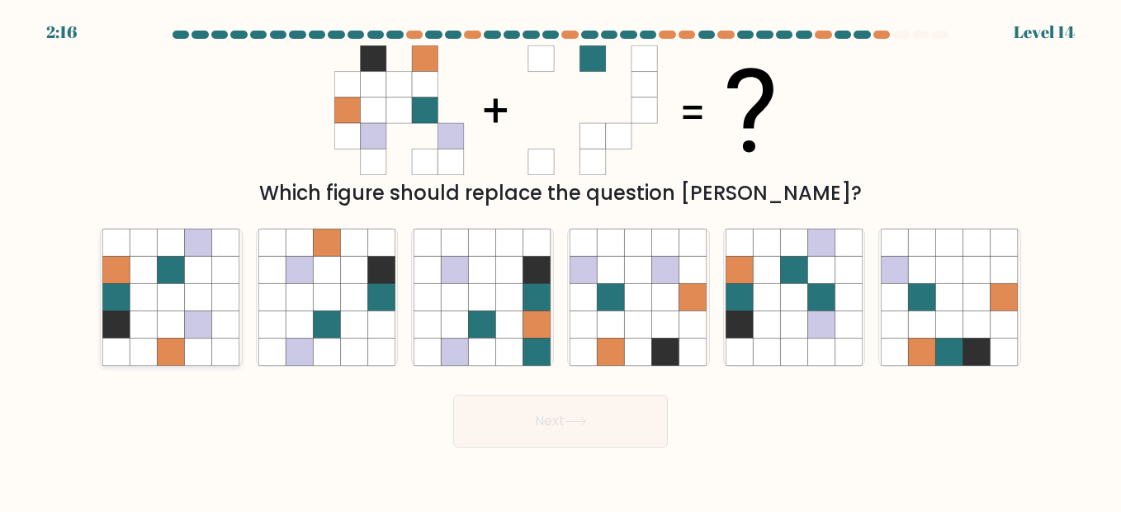
click at [187, 295] on icon at bounding box center [198, 296] width 27 height 27
click at [560, 260] on input "a." at bounding box center [560, 258] width 1 height 4
radio input "true"
click at [553, 430] on button "Next" at bounding box center [560, 421] width 215 height 53
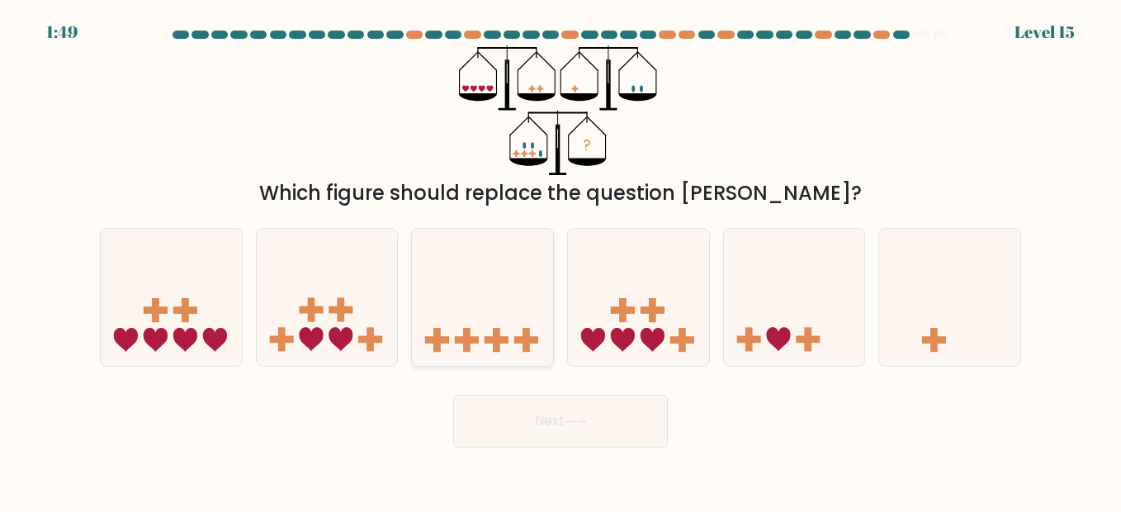
click at [515, 331] on icon at bounding box center [482, 297] width 141 height 116
click at [560, 260] on input "c." at bounding box center [560, 258] width 1 height 4
radio input "true"
click at [375, 344] on icon at bounding box center [327, 297] width 141 height 116
click at [560, 260] on input "b." at bounding box center [560, 258] width 1 height 4
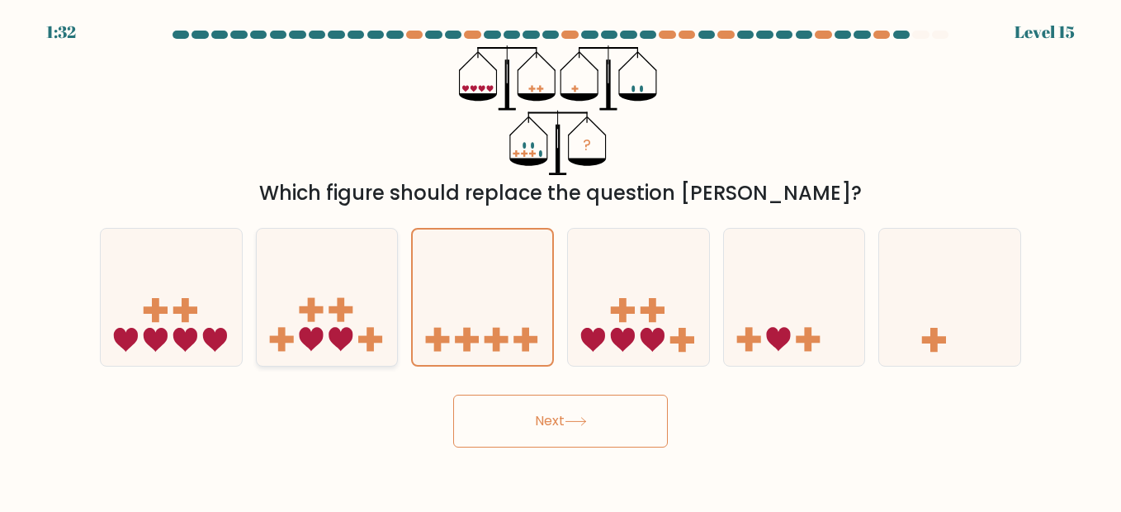
radio input "true"
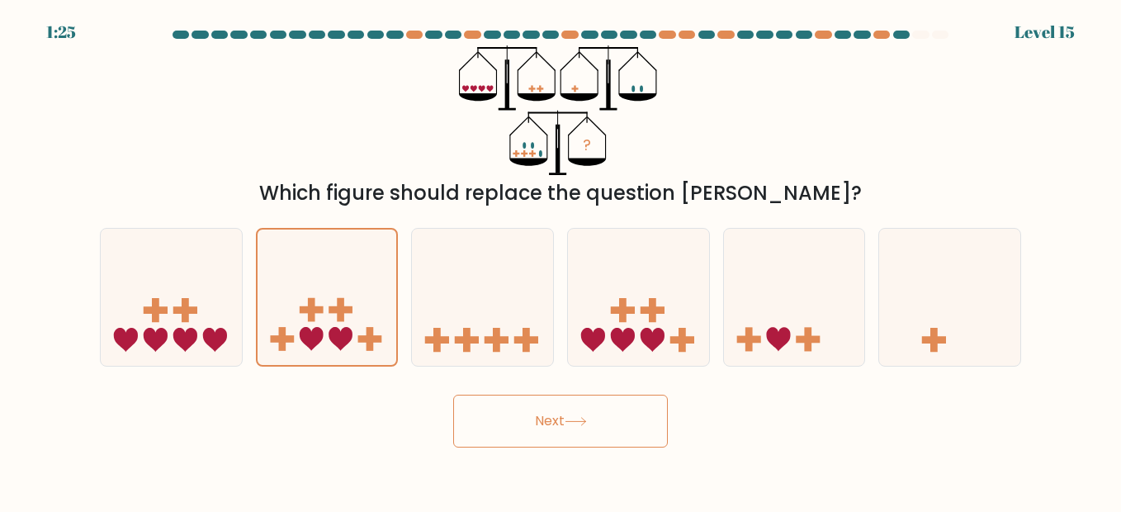
click at [548, 404] on button "Next" at bounding box center [560, 421] width 215 height 53
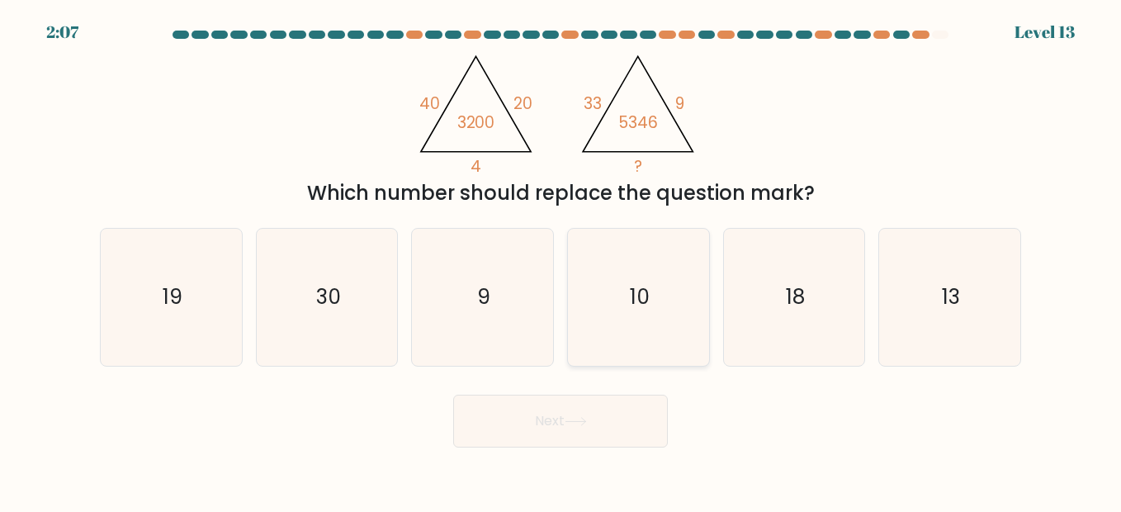
click at [633, 294] on text "10" at bounding box center [640, 296] width 20 height 29
click at [561, 260] on input "d. 10" at bounding box center [560, 258] width 1 height 4
radio input "true"
click at [594, 409] on button "Next" at bounding box center [560, 421] width 215 height 53
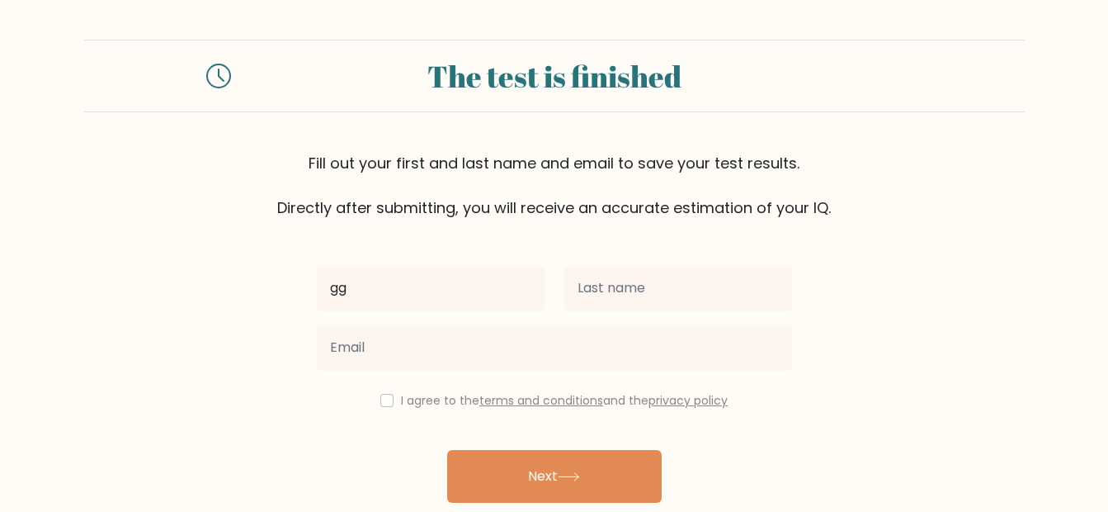
type input "gg"
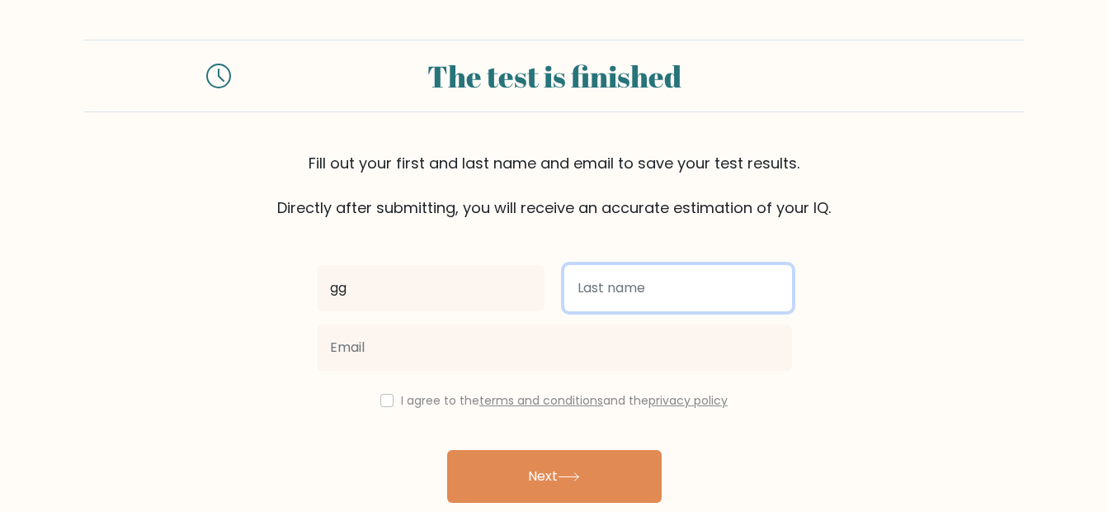
click at [667, 291] on input "text" at bounding box center [679, 288] width 228 height 46
type input "gg"
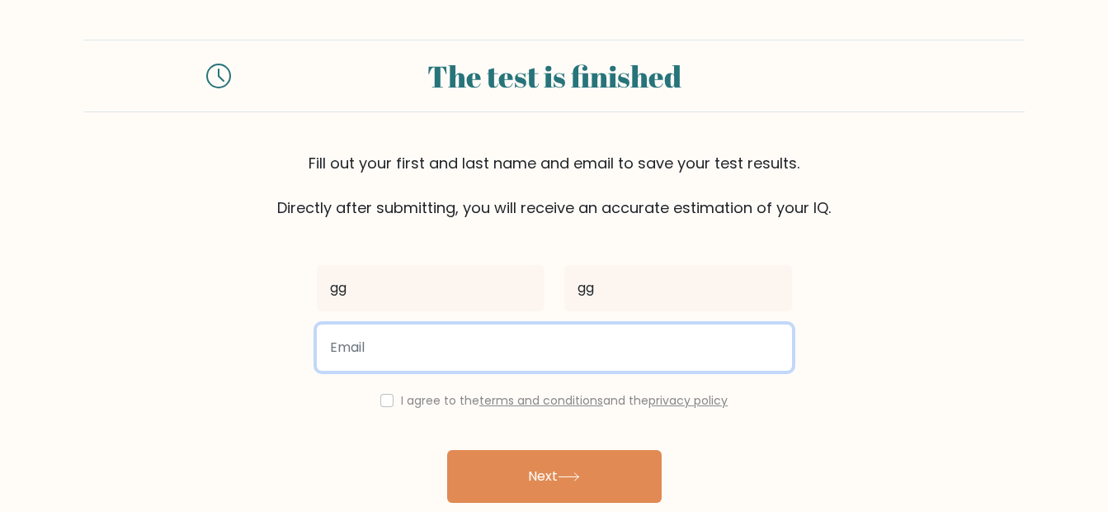
click at [517, 356] on input "email" at bounding box center [554, 347] width 475 height 46
type input "gniruk@gmail.com"
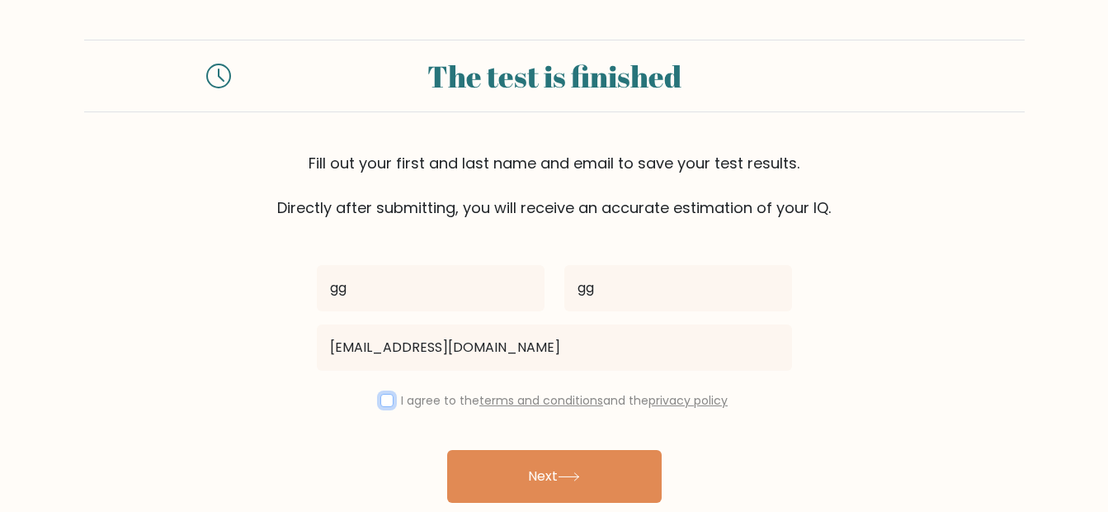
click at [388, 399] on input "checkbox" at bounding box center [386, 400] width 13 height 13
checkbox input "true"
click at [509, 486] on button "Next" at bounding box center [554, 476] width 215 height 53
